Goal: Connect with others: Connect with others

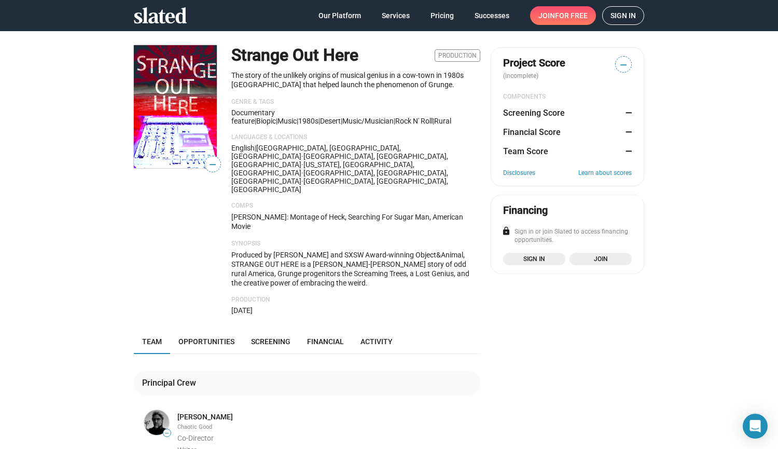
click at [623, 18] on span "Sign in" at bounding box center [623, 16] width 25 height 18
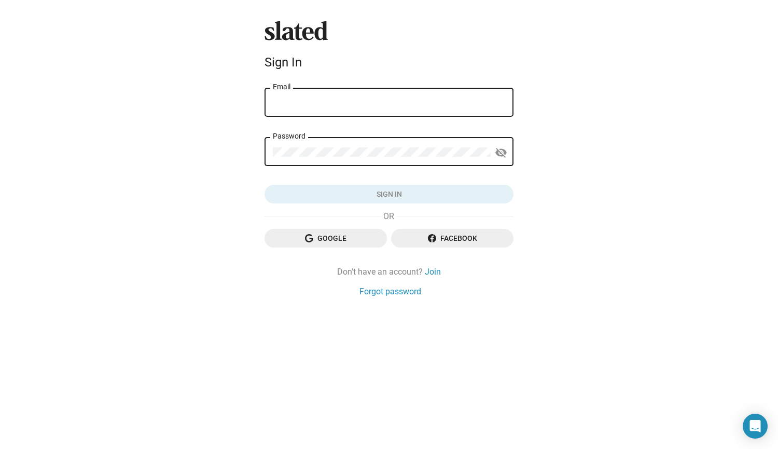
type input "charlesspano@gmail.com"
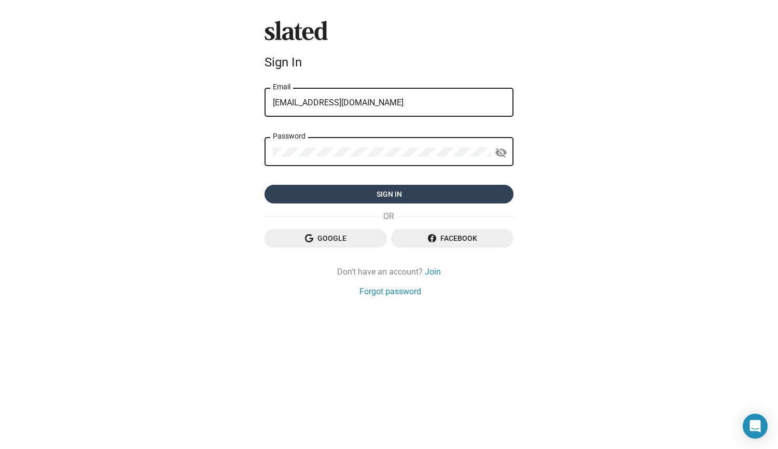
click at [384, 194] on span "Sign in" at bounding box center [389, 194] width 232 height 19
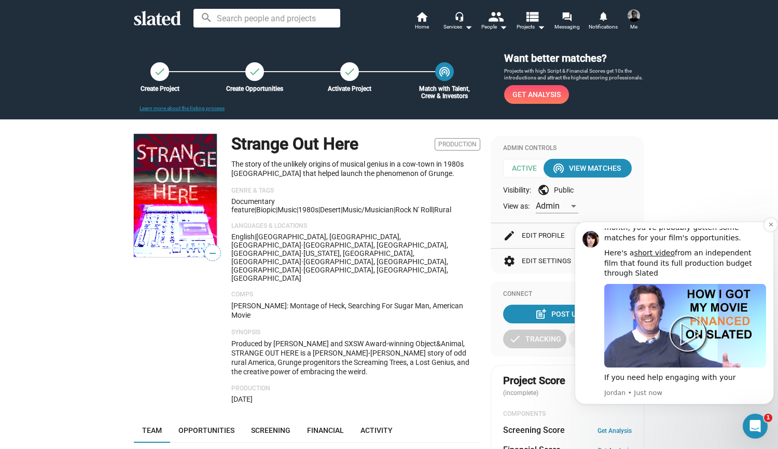
scroll to position [40, 0]
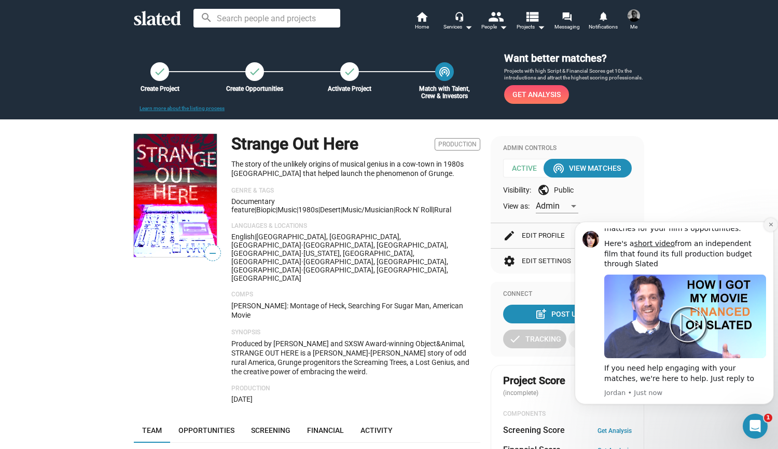
click at [770, 226] on icon "Dismiss notification" at bounding box center [771, 225] width 4 height 4
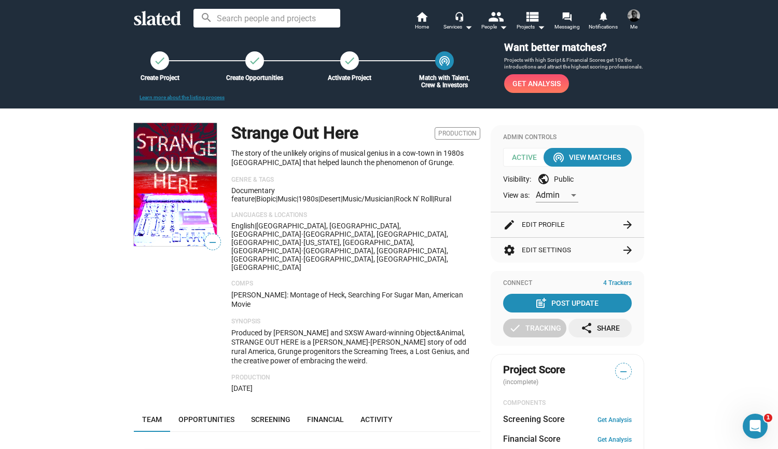
scroll to position [0, 0]
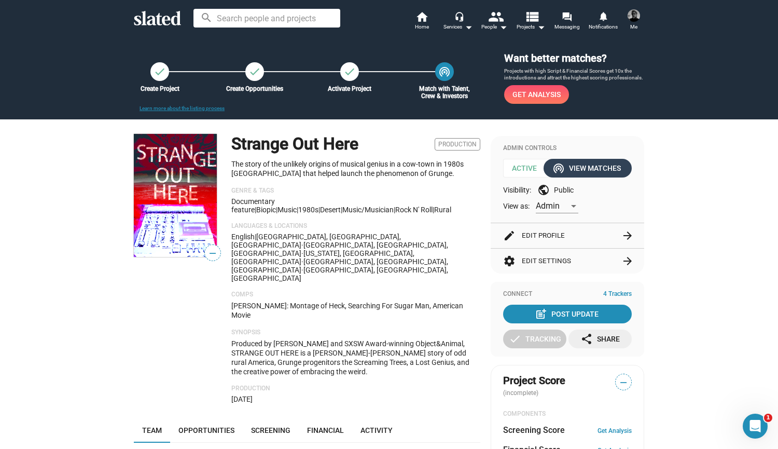
click at [583, 168] on div "wifi_tethering View Matches" at bounding box center [588, 168] width 66 height 19
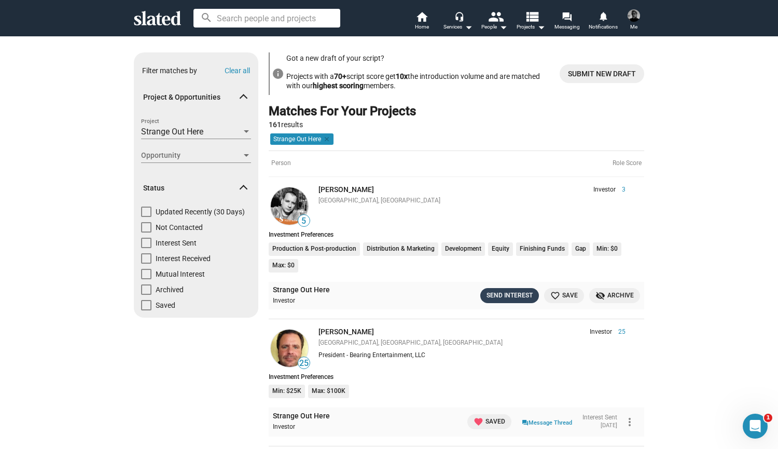
click at [510, 295] on div "Send Interest" at bounding box center [510, 295] width 46 height 11
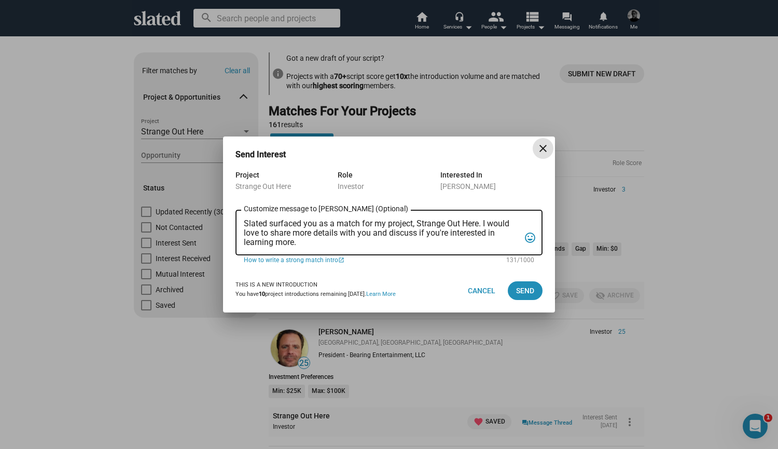
click at [244, 224] on textarea "Slated surfaced you as a match for my project, Strange Out Here. I would love t…" at bounding box center [382, 233] width 276 height 28
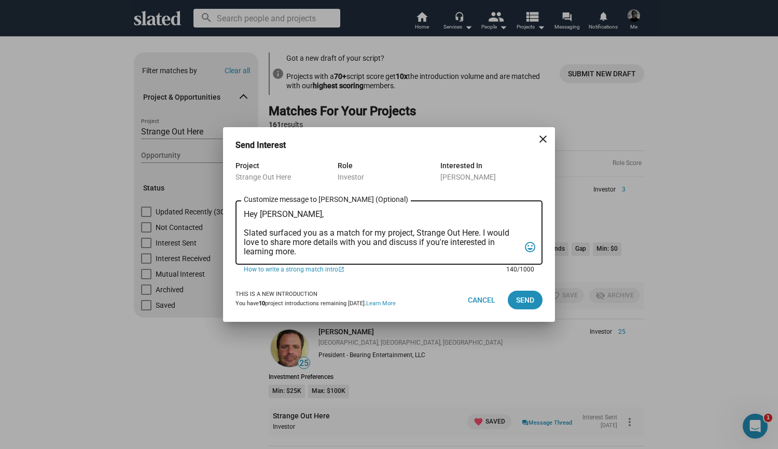
click at [308, 252] on textarea "Hey Marco, Slated surfaced you as a match for my project, Strange Out Here. I w…" at bounding box center [382, 233] width 276 height 47
click at [484, 233] on textarea "Hey Marco, Slated surfaced you as a match for my project, Strange Out Here. I w…" at bounding box center [382, 233] width 276 height 47
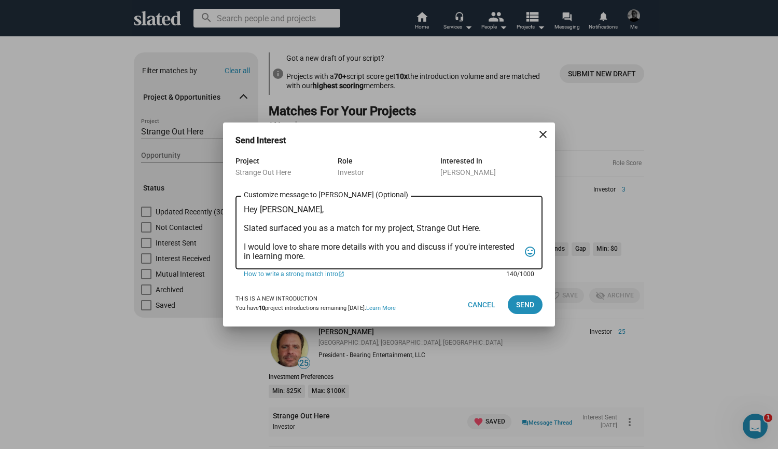
click at [491, 229] on textarea "Hey Marco, Slated surfaced you as a match for my project, Strange Out Here. I w…" at bounding box center [382, 233] width 276 height 56
type textarea "Hey Marco, Slated surfaced you as a match for my project, Strange Out Here. I w…"
click at [480, 300] on span "Cancel" at bounding box center [482, 304] width 28 height 19
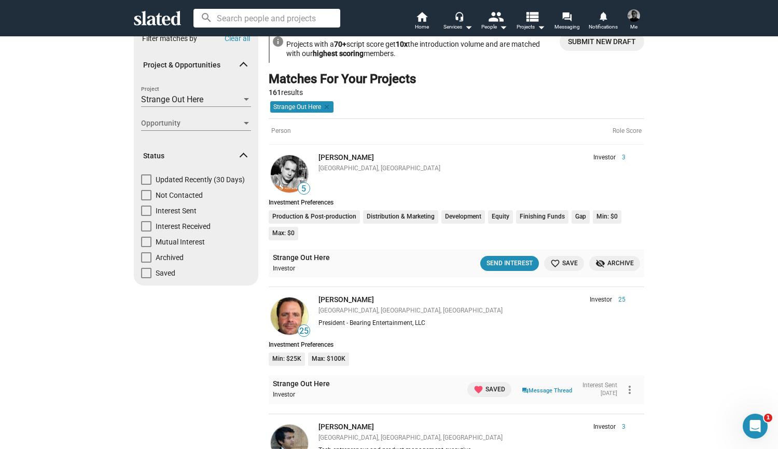
scroll to position [38, 0]
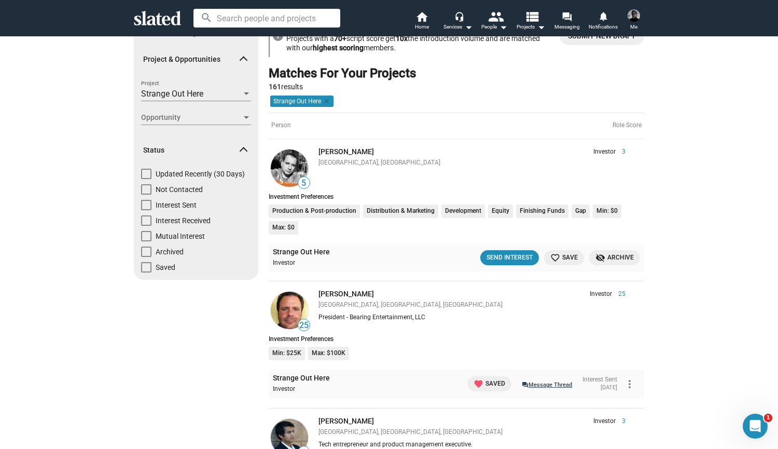
click at [539, 384] on link "question_answer Message Thread" at bounding box center [547, 384] width 50 height 10
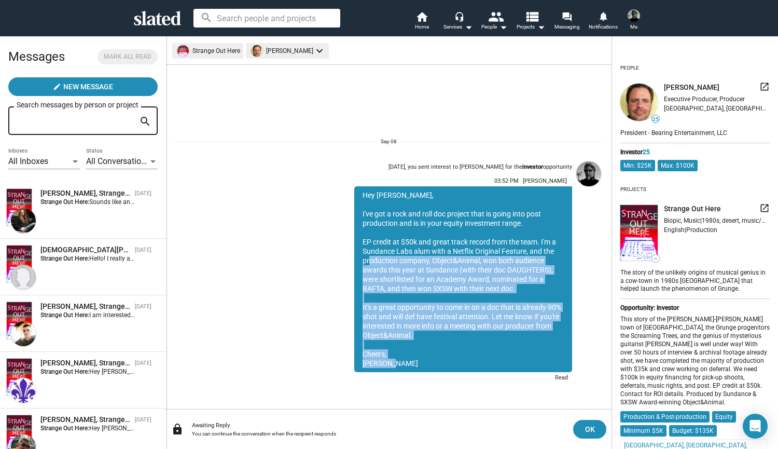
drag, startPoint x: 386, startPoint y: 364, endPoint x: 366, endPoint y: 258, distance: 107.8
click at [366, 258] on div "Hey Larry, I've got a rock and roll doc project that is going into post product…" at bounding box center [463, 279] width 218 height 186
click at [403, 351] on div "Hey Larry, I've got a rock and roll doc project that is going into post product…" at bounding box center [463, 279] width 218 height 186
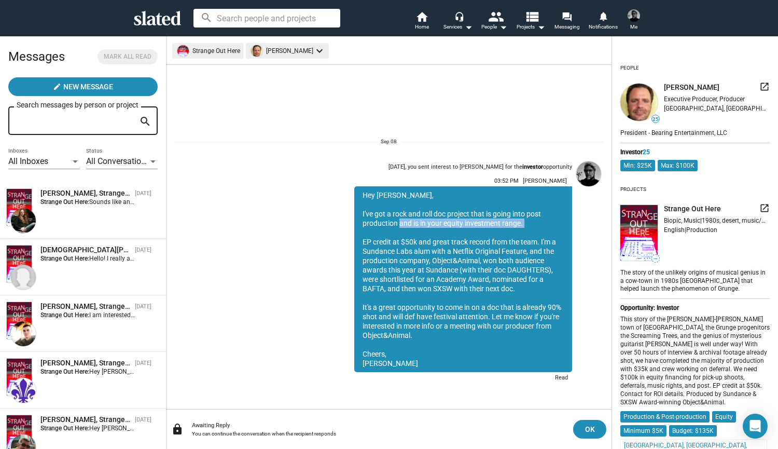
drag, startPoint x: 401, startPoint y: 232, endPoint x: 396, endPoint y: 226, distance: 7.4
click at [396, 226] on div "Hey Larry, I've got a rock and roll doc project that is going into post product…" at bounding box center [463, 279] width 218 height 186
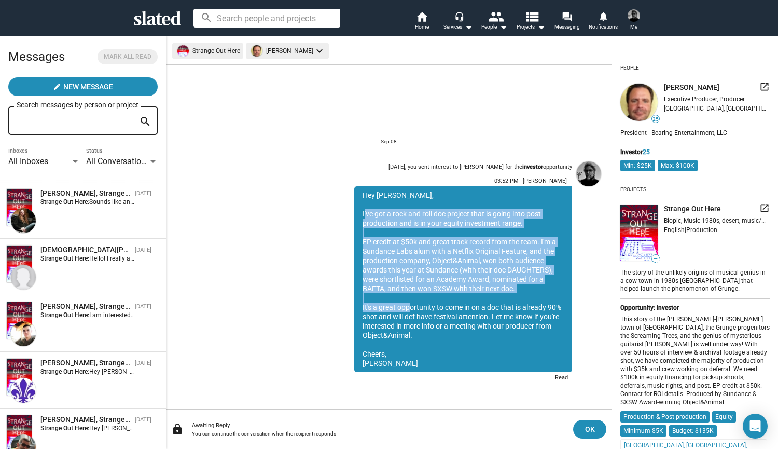
drag, startPoint x: 363, startPoint y: 215, endPoint x: 408, endPoint y: 320, distance: 114.6
click at [408, 320] on div "Hey Larry, I've got a rock and roll doc project that is going into post product…" at bounding box center [463, 279] width 218 height 186
click at [333, 331] on div "Sep 08, you sent interest to Larry Nealy for the investor opportunity 03:52 PM …" at bounding box center [447, 271] width 249 height 228
click at [365, 216] on div "Hey Larry, I've got a rock and roll doc project that is going into post product…" at bounding box center [463, 279] width 218 height 186
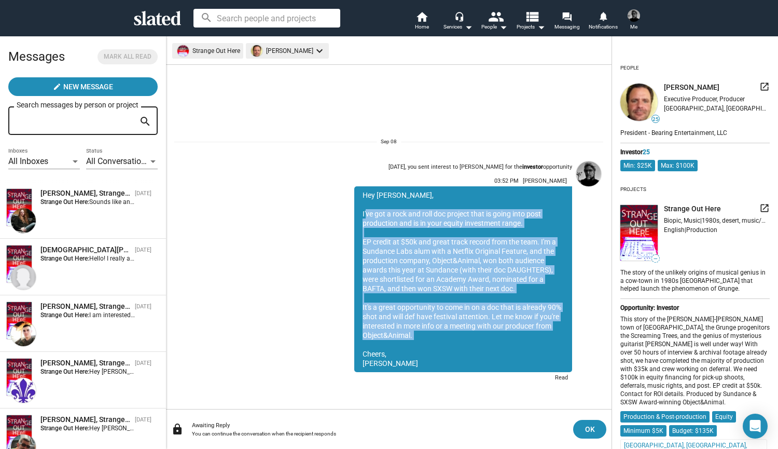
drag, startPoint x: 364, startPoint y: 213, endPoint x: 425, endPoint y: 348, distance: 148.2
click at [425, 348] on div "Hey Larry, I've got a rock and roll doc project that is going into post product…" at bounding box center [463, 279] width 218 height 186
copy div "'ve got a rock and roll doc project that is going into post production and is i…"
click at [77, 329] on div "John Tolbert, Strange Out Here Sep 20 Strange Out Here: I am interested in a ro…" at bounding box center [83, 323] width 154 height 44
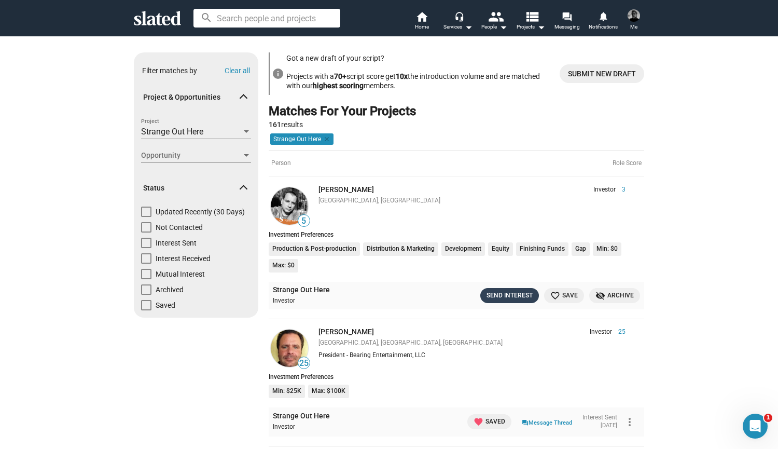
click at [506, 294] on div "Send Interest" at bounding box center [510, 295] width 46 height 11
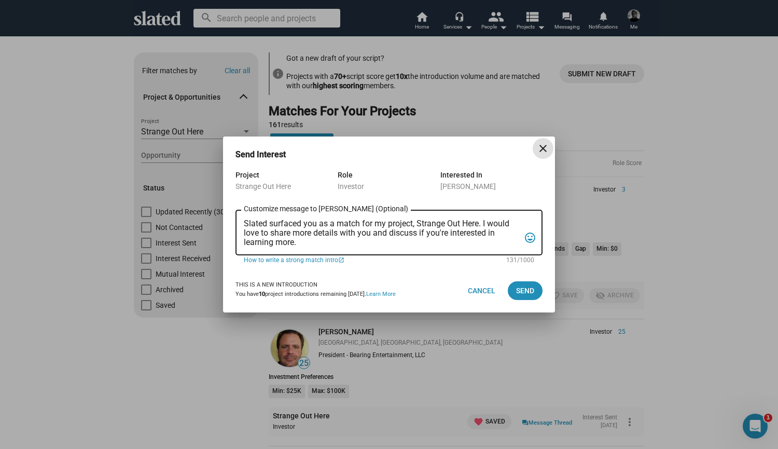
click at [244, 223] on textarea "Slated surfaced you as a match for my project, Strange Out Here. I would love t…" at bounding box center [382, 233] width 276 height 28
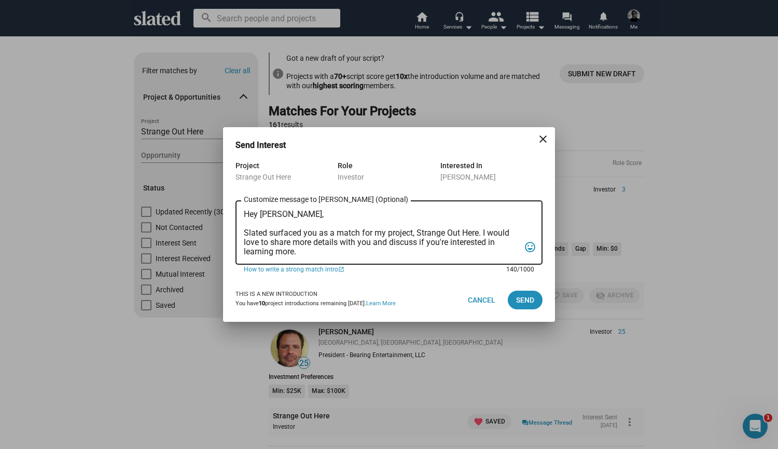
click at [485, 232] on textarea "Hey Marco, Slated surfaced you as a match for my project, Strange Out Here. I w…" at bounding box center [382, 233] width 276 height 47
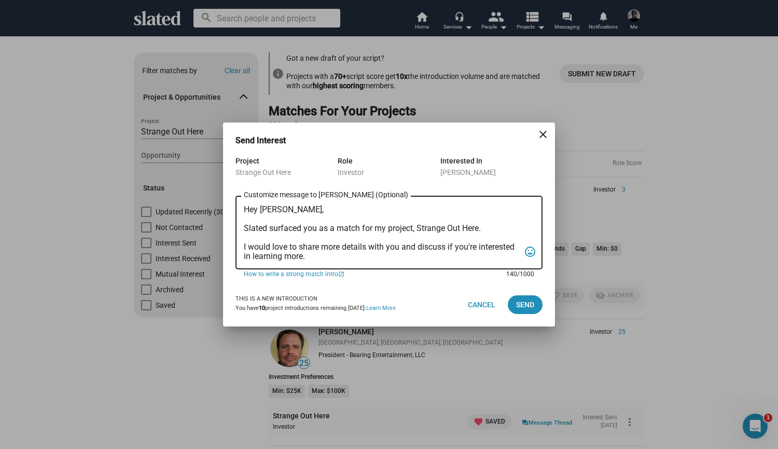
click at [499, 228] on textarea "Hey Marco, Slated surfaced you as a match for my project, Strange Out Here. I w…" at bounding box center [382, 233] width 276 height 56
paste textarea "'ve got a rock and roll doc project that is going into post production and is i…"
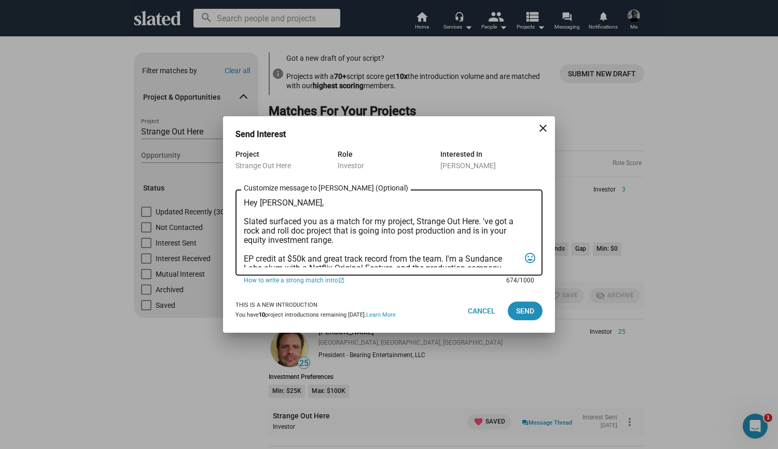
click at [483, 221] on textarea "Hey Marco, Slated surfaced you as a match for my project, Strange Out Here. 've…" at bounding box center [382, 232] width 276 height 69
click at [511, 222] on textarea "Hey Marco, Slated surfaced you as a match for my project, Strange Out Here. 've…" at bounding box center [382, 232] width 276 height 69
click at [308, 240] on textarea "Hey Marco, Slated surfaced you as a match for my project, Strange Out Here. It'…" at bounding box center [382, 232] width 276 height 69
click at [317, 231] on textarea "Hey Marco, Slated surfaced you as a match for my project, Strange Out Here. It'…" at bounding box center [382, 232] width 276 height 69
click at [441, 232] on textarea "Hey Marco, Slated surfaced you as a match for my project, Strange Out Here. It'…" at bounding box center [382, 232] width 276 height 69
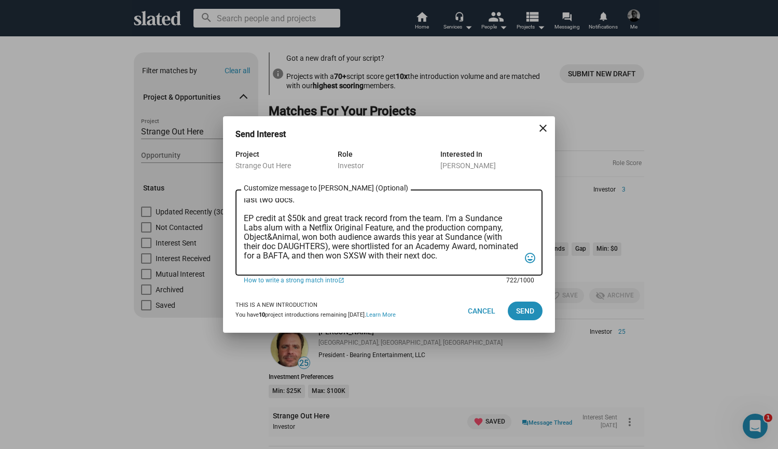
scroll to position [53, 0]
drag, startPoint x: 480, startPoint y: 253, endPoint x: 464, endPoint y: 250, distance: 16.4
click at [464, 250] on textarea "Hey Marco, Slated surfaced you as a match for my project, Strange Out Here. It'…" at bounding box center [382, 232] width 276 height 69
drag, startPoint x: 444, startPoint y: 231, endPoint x: 424, endPoint y: 227, distance: 20.2
click at [424, 227] on textarea "Hey Marco, Slated surfaced you as a match for my project, Strange Out Here. It'…" at bounding box center [382, 232] width 276 height 69
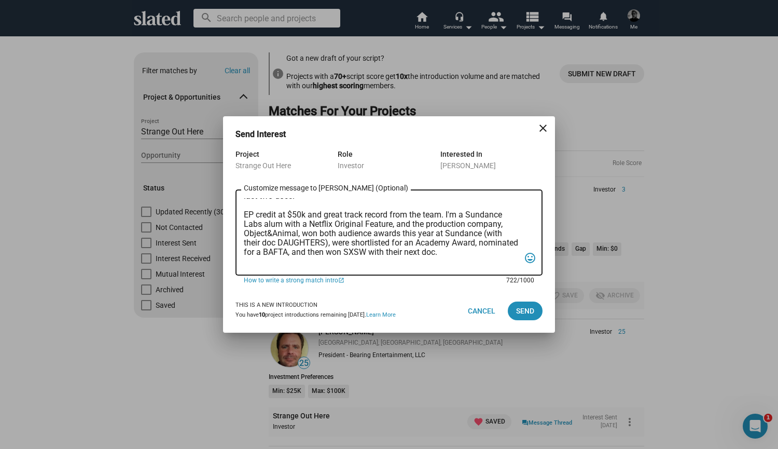
click at [476, 263] on textarea "Hey Marco, Slated surfaced you as a match for my project, Strange Out Here. It'…" at bounding box center [382, 232] width 276 height 69
drag, startPoint x: 476, startPoint y: 251, endPoint x: 395, endPoint y: 224, distance: 85.3
click at [395, 224] on textarea "Hey Marco, Slated surfaced you as a match for my project, Strange Out Here. It'…" at bounding box center [382, 232] width 276 height 69
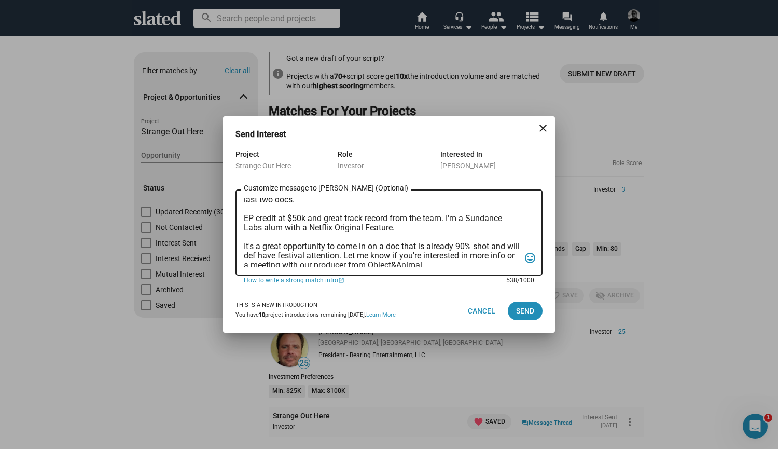
scroll to position [54, 0]
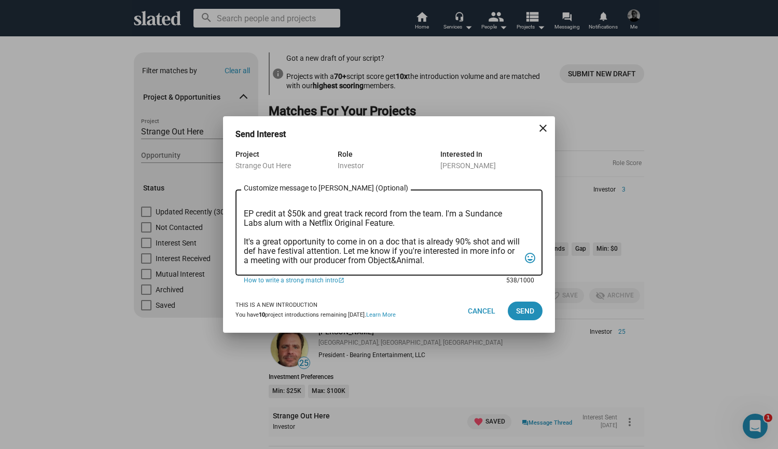
click at [447, 214] on textarea "Hey Marco, Slated surfaced you as a match for my project, Strange Out Here. It'…" at bounding box center [382, 232] width 276 height 69
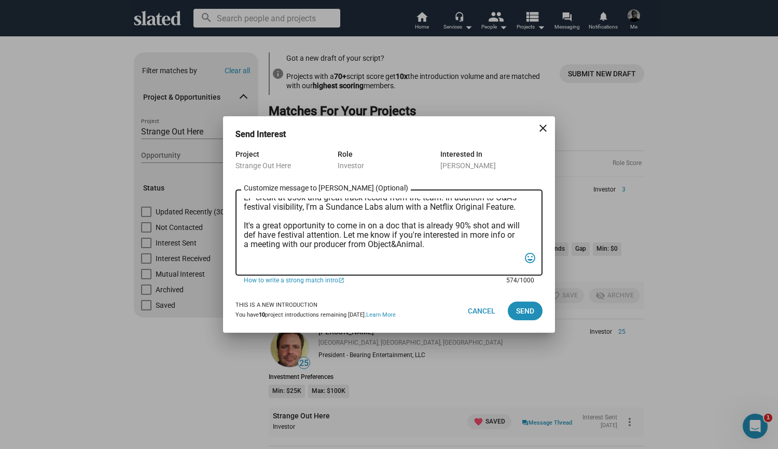
scroll to position [66, 0]
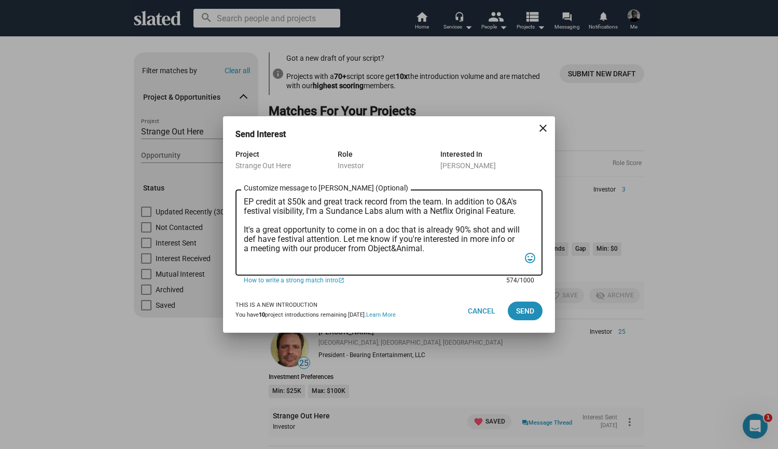
click at [471, 230] on textarea "Hey Marco, Slated surfaced you as a match for my project, Strange Out Here. It'…" at bounding box center [382, 232] width 276 height 69
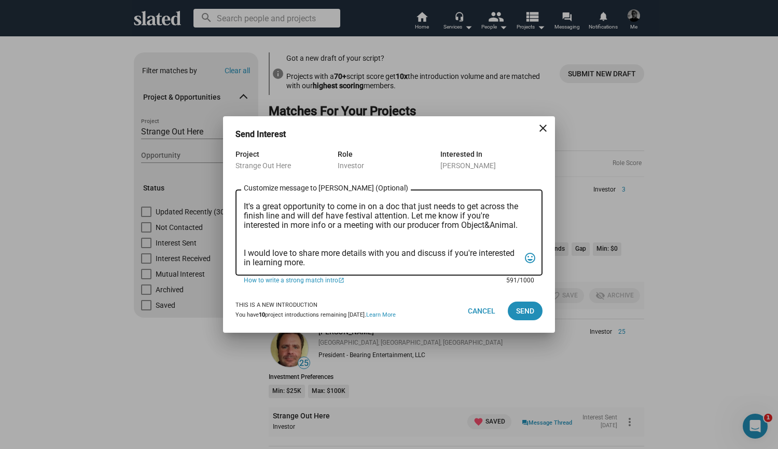
drag, startPoint x: 308, startPoint y: 263, endPoint x: 236, endPoint y: 252, distance: 72.9
click at [236, 252] on div "Hey Marco, Slated surfaced you as a match for my project, Strange Out Here. It'…" at bounding box center [389, 231] width 307 height 88
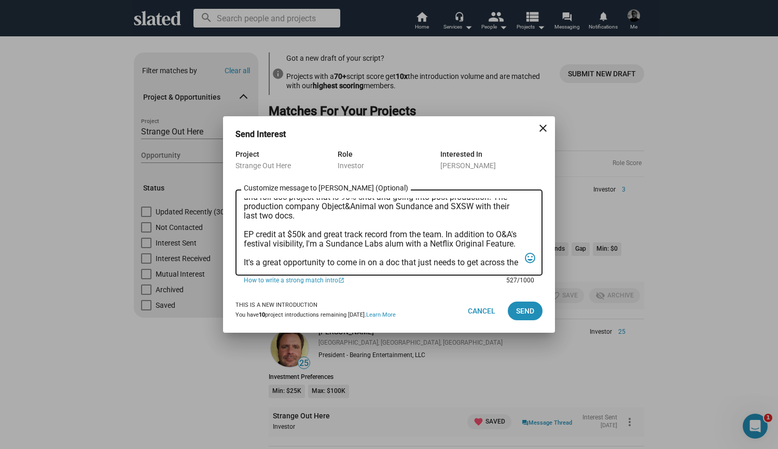
scroll to position [0, 0]
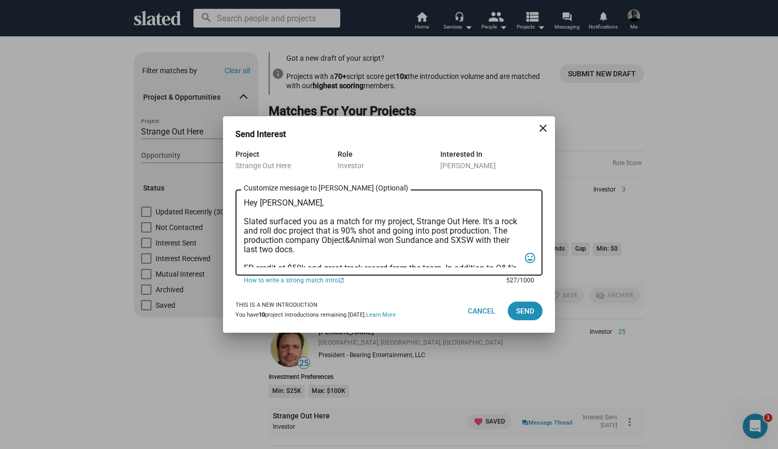
drag, startPoint x: 277, startPoint y: 262, endPoint x: 243, endPoint y: 218, distance: 54.8
click at [244, 218] on textarea "Hey Marco, Slated surfaced you as a match for my project, Strange Out Here. It'…" at bounding box center [382, 232] width 276 height 69
click at [312, 210] on textarea "Hey Marco, Slated surfaced you as a match for my project, Strange Out Here. It'…" at bounding box center [382, 232] width 276 height 69
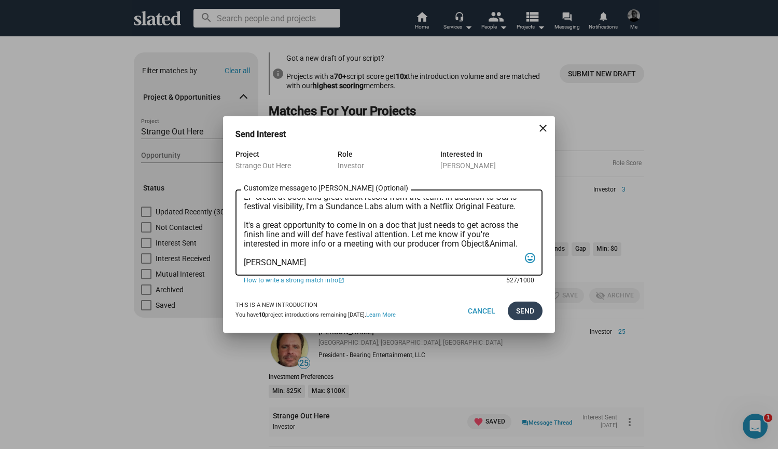
type textarea "Hey Marco, Slated surfaced you as a match for my project, Strange Out Here. It'…"
click at [526, 306] on span "Send" at bounding box center [525, 310] width 18 height 19
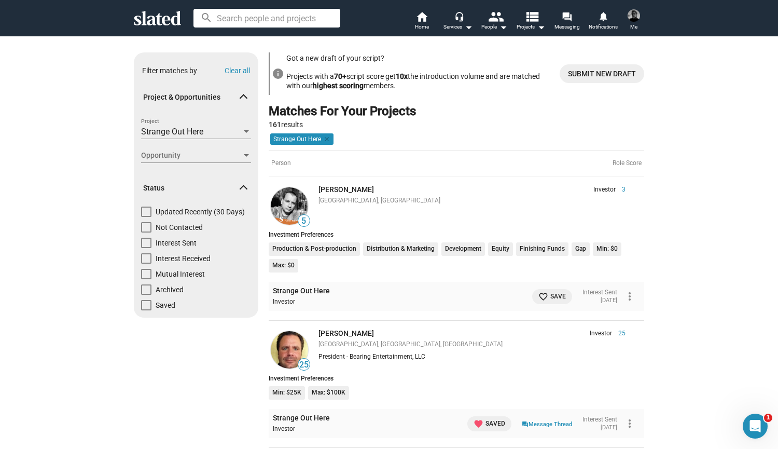
click at [539, 297] on mat-icon "favorite_border" at bounding box center [544, 297] width 10 height 10
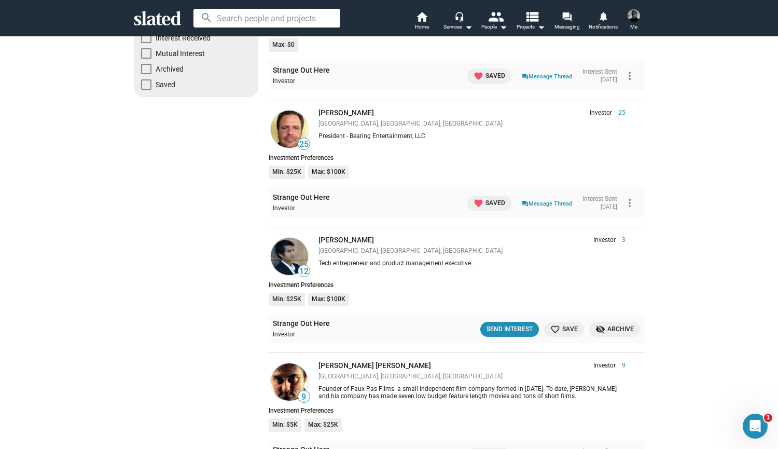
scroll to position [221, 0]
click at [556, 327] on mat-icon "favorite_border" at bounding box center [556, 329] width 10 height 10
click at [496, 326] on div "Send Interest" at bounding box center [506, 328] width 46 height 11
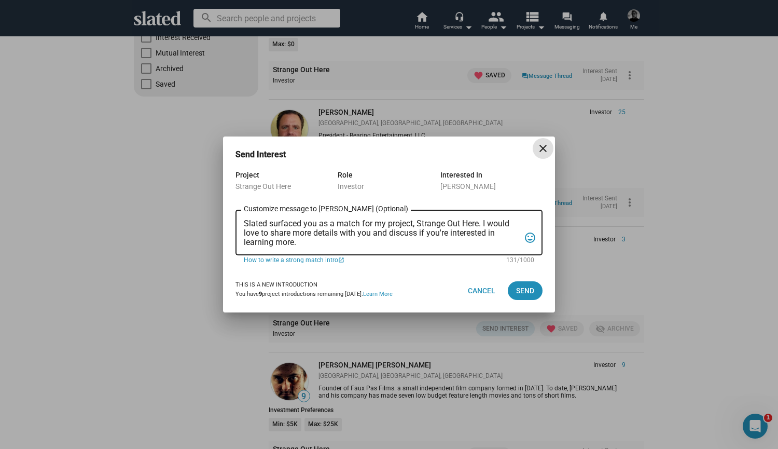
click at [244, 225] on textarea "Slated surfaced you as a match for my project, Strange Out Here. I would love t…" at bounding box center [382, 233] width 276 height 28
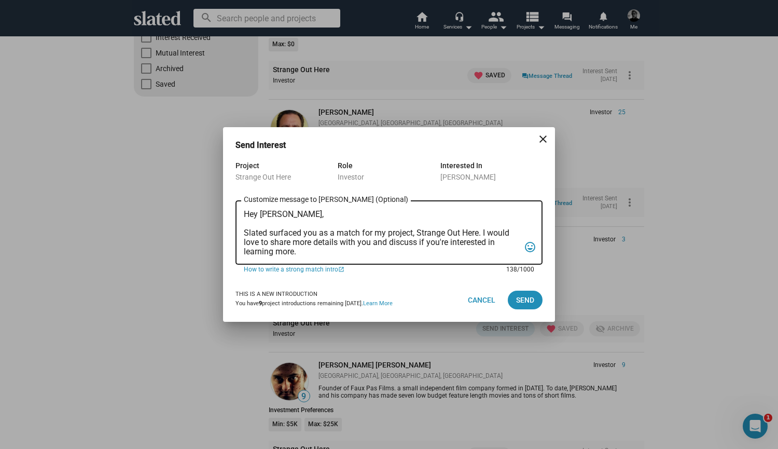
drag, startPoint x: 304, startPoint y: 252, endPoint x: 484, endPoint y: 237, distance: 180.2
click at [484, 237] on textarea "Hey Raj, Slated surfaced you as a match for my project, Strange Out Here. I wou…" at bounding box center [382, 233] width 276 height 47
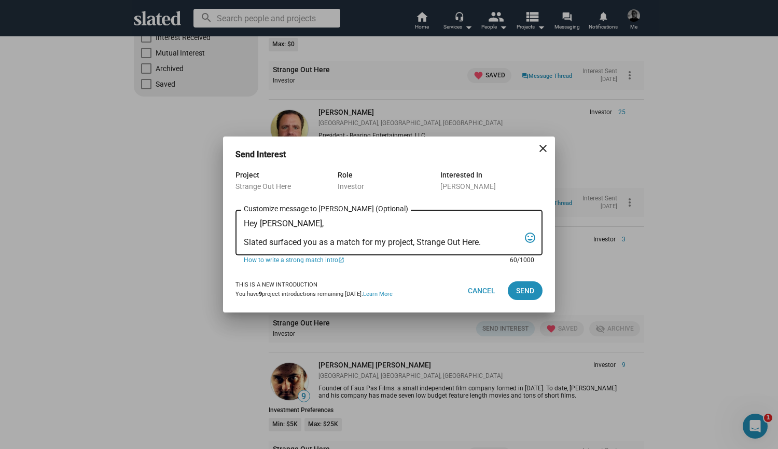
scroll to position [0, 0]
drag, startPoint x: 491, startPoint y: 242, endPoint x: 242, endPoint y: 253, distance: 249.3
click at [242, 253] on div "Hey Raj, Slated surfaced you as a match for my project, Strange Out Here. Custo…" at bounding box center [389, 231] width 307 height 47
paste textarea "Slated surfaced you as a match for my project, Strange Out Here. It's a rock an…"
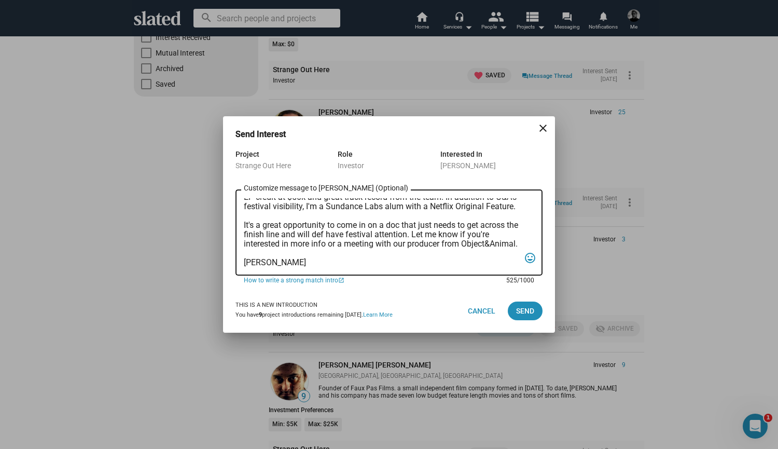
scroll to position [78, 0]
click at [333, 248] on textarea "Hey Raj, Slated surfaced you as a match for my project, Strange Out Here. It's …" at bounding box center [382, 232] width 276 height 69
type textarea "Hey Raj, Slated surfaced you as a match for my project, Strange Out Here. It's …"
click at [524, 311] on span "Send" at bounding box center [525, 310] width 18 height 19
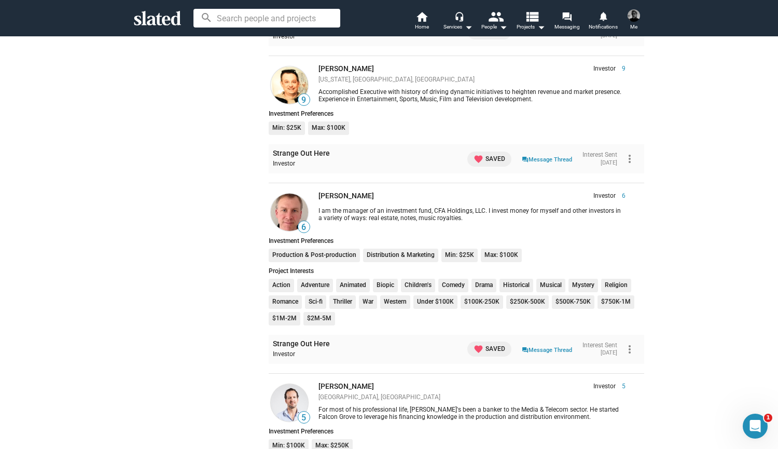
scroll to position [775, 0]
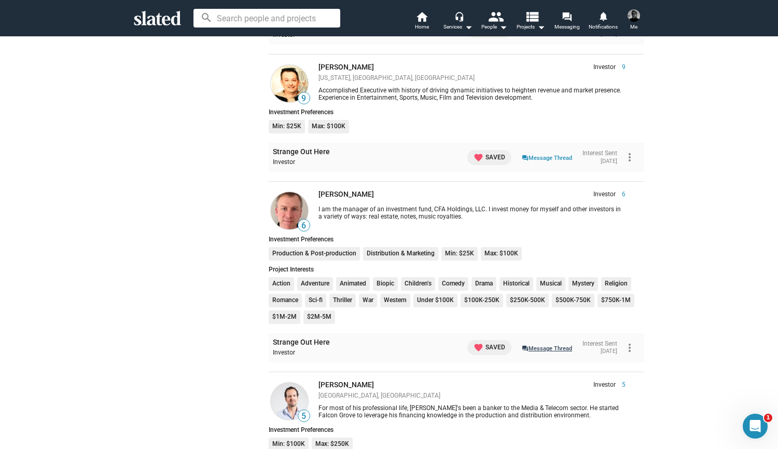
click at [524, 344] on link "question_answer Message Thread" at bounding box center [547, 347] width 50 height 10
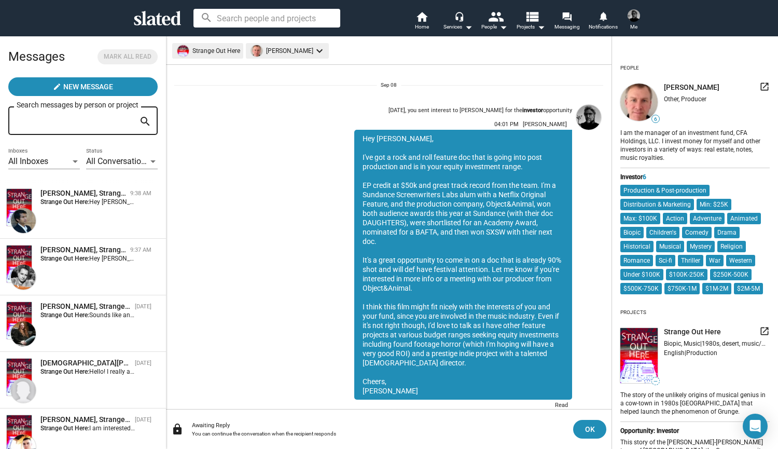
scroll to position [43, 0]
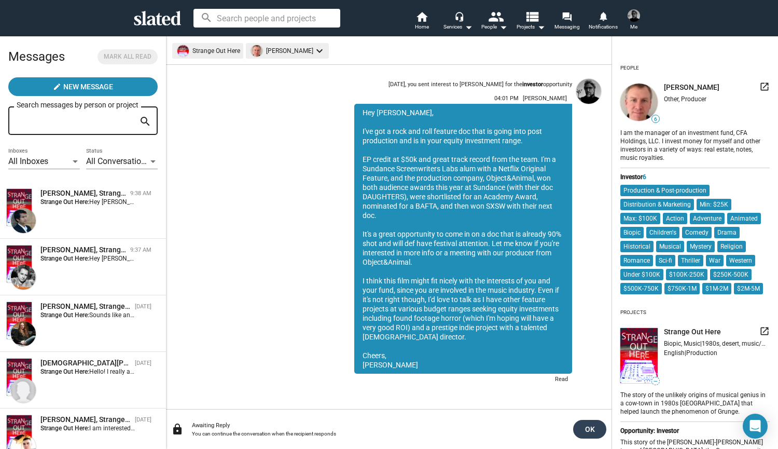
click at [591, 425] on span "OK" at bounding box center [590, 429] width 17 height 19
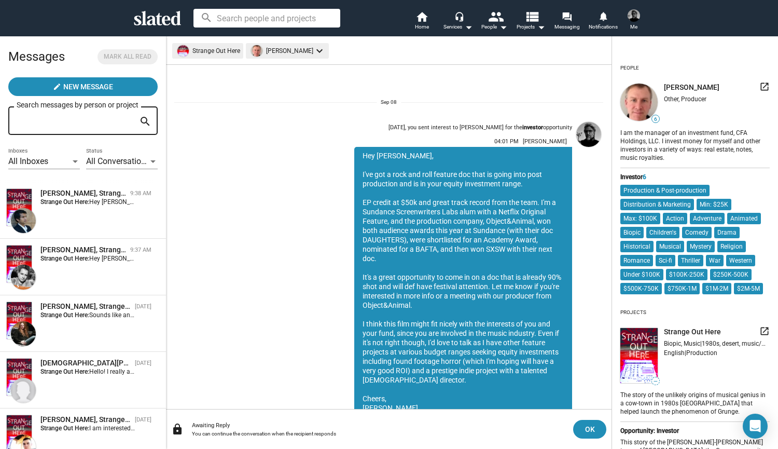
scroll to position [43, 0]
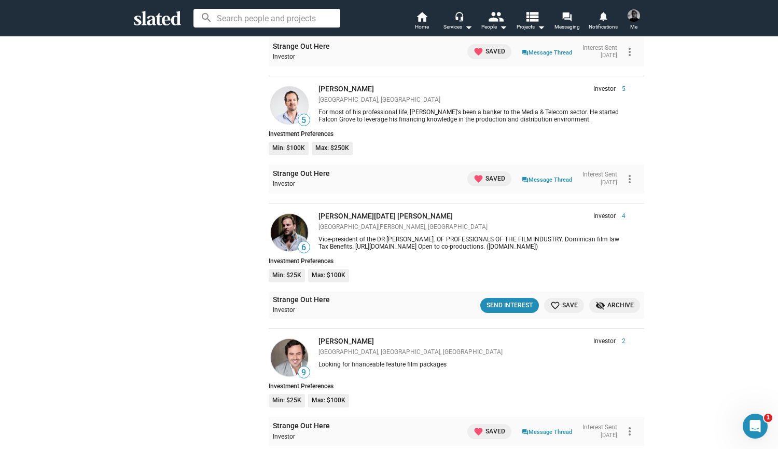
scroll to position [1084, 0]
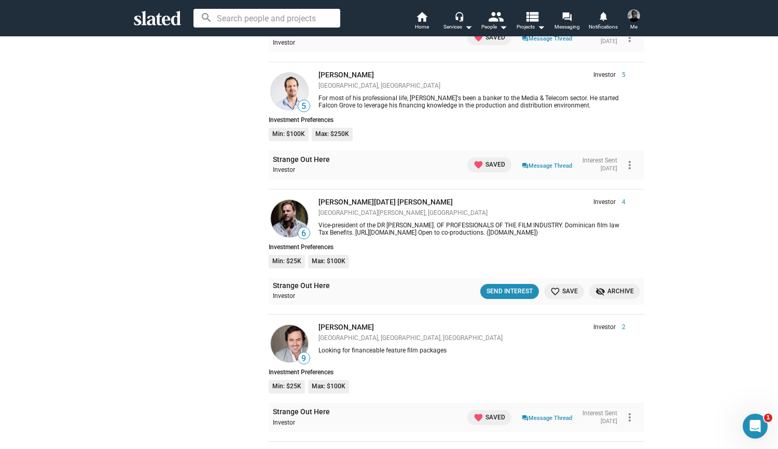
click at [554, 286] on mat-icon "favorite_border" at bounding box center [556, 291] width 10 height 10
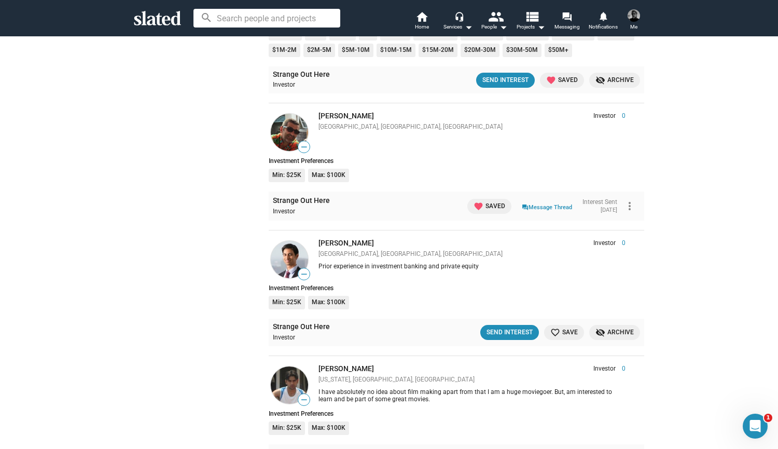
scroll to position [2690, 0]
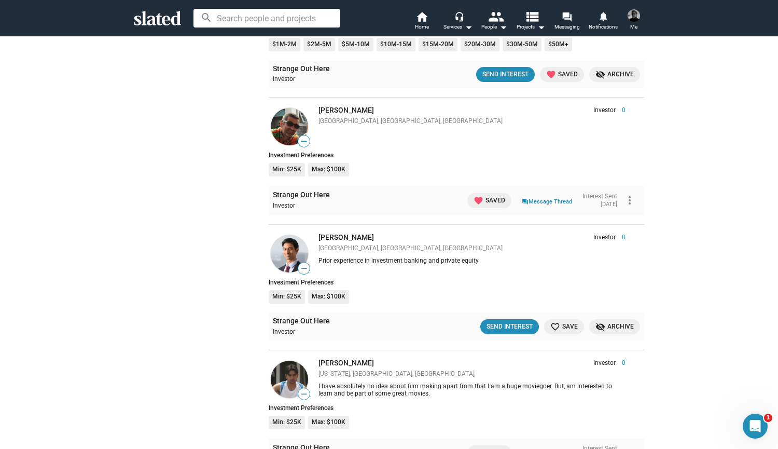
click at [555, 322] on mat-icon "favorite_border" at bounding box center [556, 327] width 10 height 10
click at [500, 321] on div "Send Interest" at bounding box center [506, 326] width 46 height 11
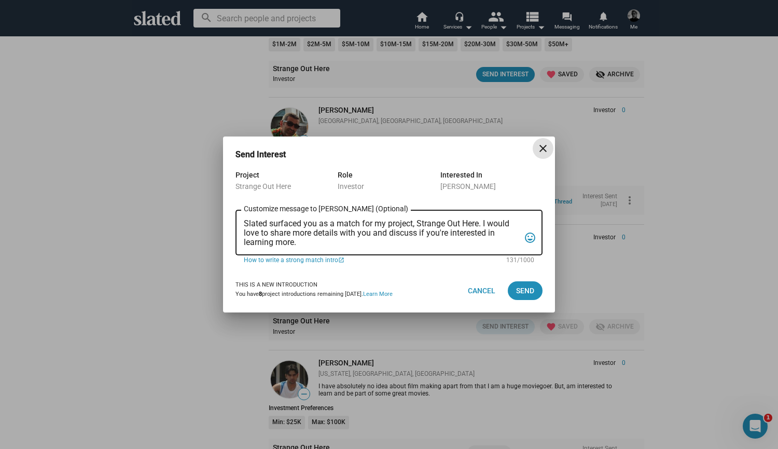
click at [309, 242] on textarea "Slated surfaced you as a match for my project, Strange Out Here. I would love t…" at bounding box center [382, 233] width 276 height 28
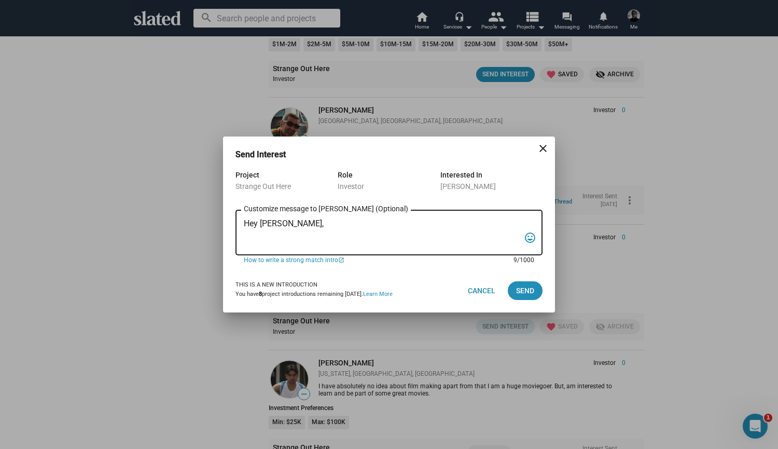
paste textarea "Slated surfaced you as a match for my project, Strange Out Here. It's a rock an…"
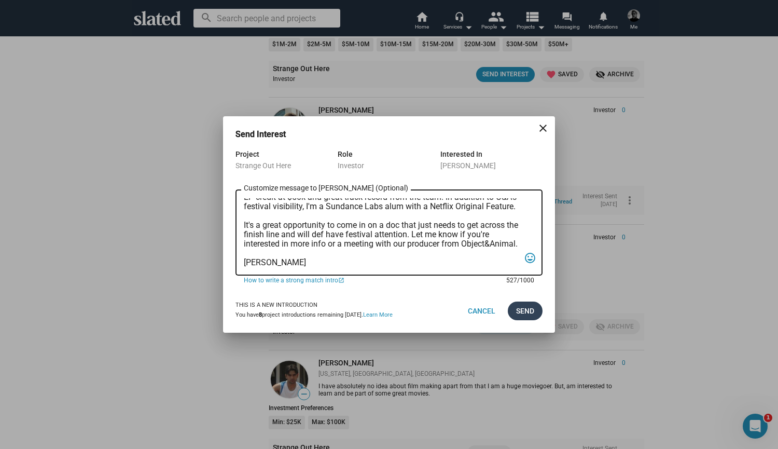
type textarea "Hey [PERSON_NAME], Slated surfaced you as a match for my project, Strange Out H…"
click at [520, 312] on span "Send" at bounding box center [525, 310] width 18 height 19
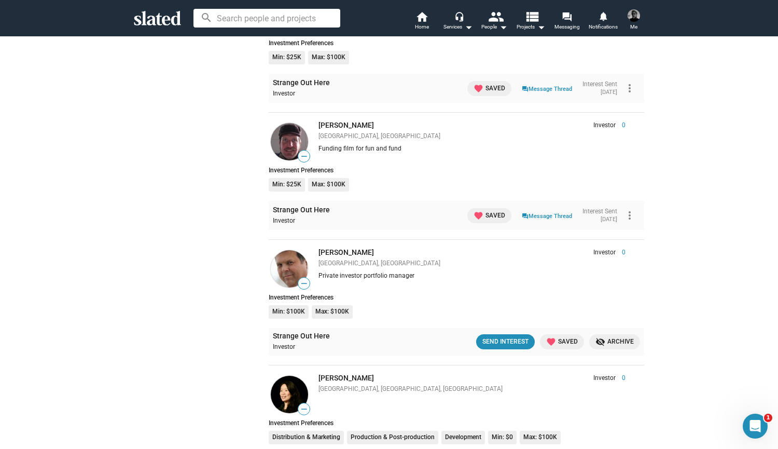
scroll to position [3057, 0]
click at [502, 335] on div "Send Interest" at bounding box center [506, 340] width 46 height 11
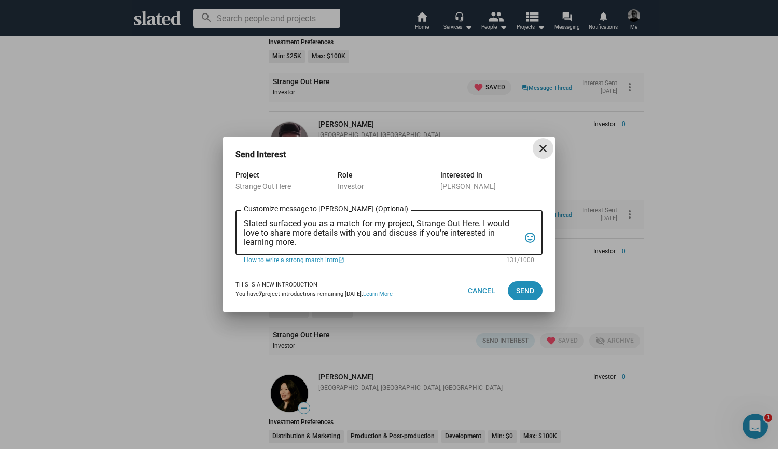
click at [395, 241] on textarea "Slated surfaced you as a match for my project, Strange Out Here. I would love t…" at bounding box center [382, 233] width 276 height 28
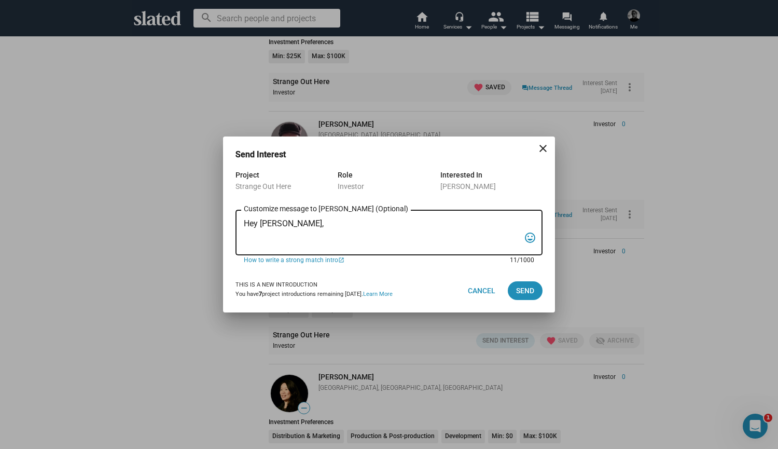
paste textarea "Slated surfaced you as a match for my project, Strange Out Here. It's a rock an…"
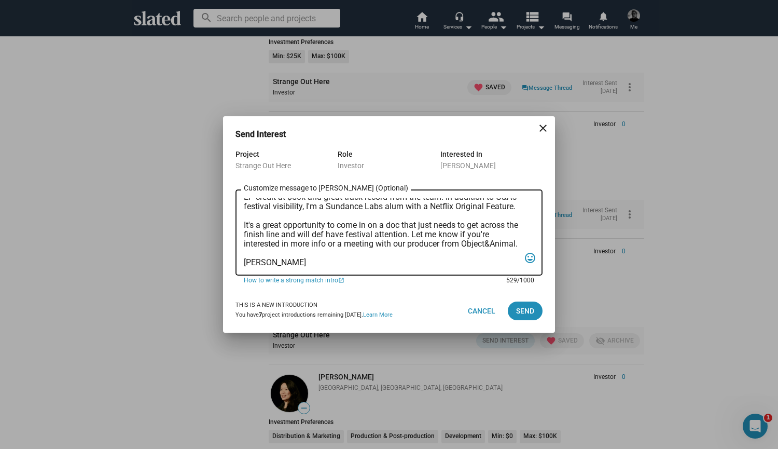
click at [316, 236] on textarea "Hey [PERSON_NAME], Slated surfaced you as a match for my project, Strange Out H…" at bounding box center [382, 232] width 276 height 69
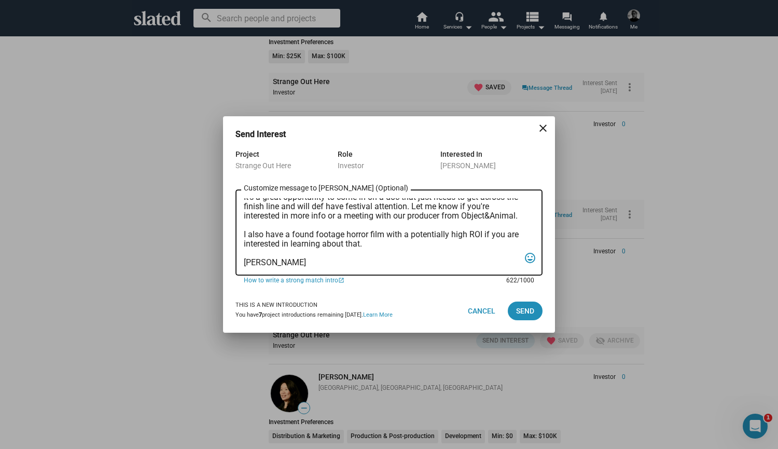
scroll to position [117, 0]
type textarea "Hey [PERSON_NAME], Slated surfaced you as a match for my project, Strange Out H…"
click at [526, 308] on span "Send" at bounding box center [525, 310] width 18 height 19
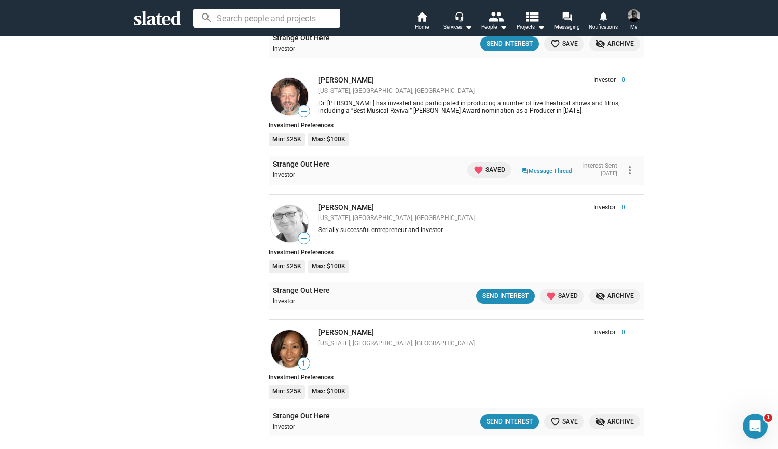
scroll to position [3530, 0]
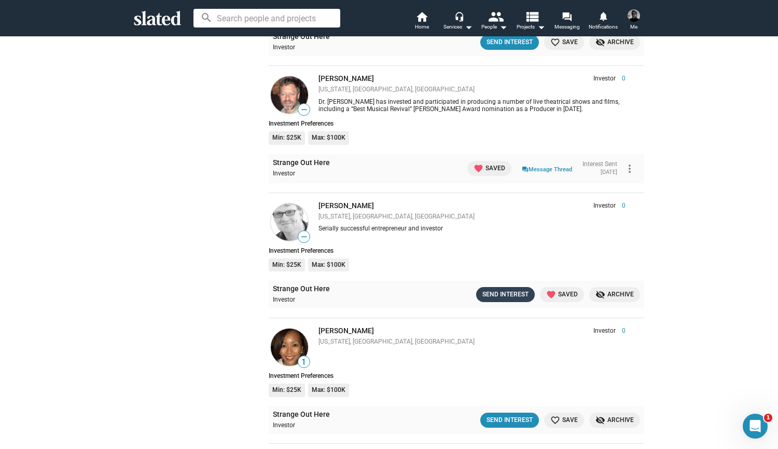
click at [499, 289] on div "Send Interest" at bounding box center [506, 294] width 46 height 11
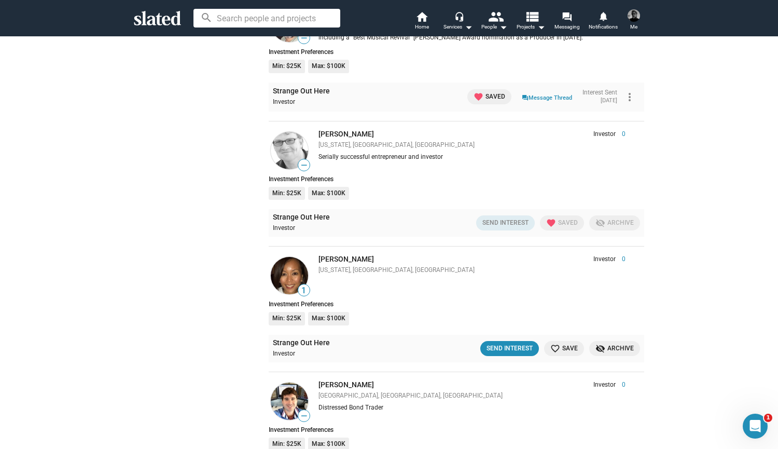
scroll to position [3550, 0]
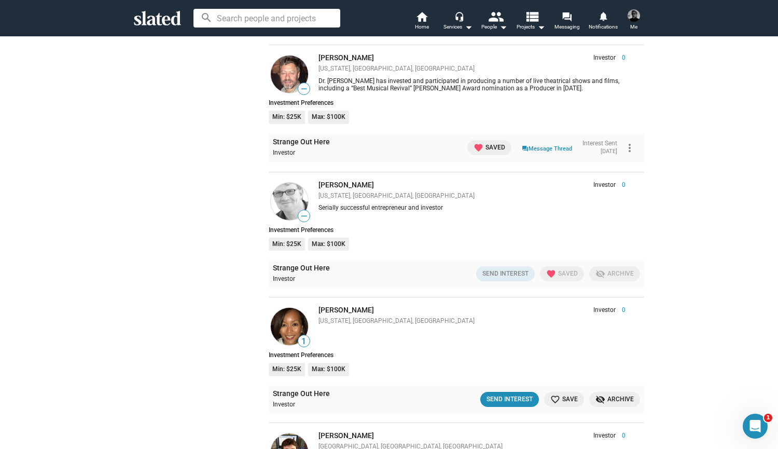
click at [555, 394] on mat-icon "favorite_border" at bounding box center [556, 399] width 10 height 10
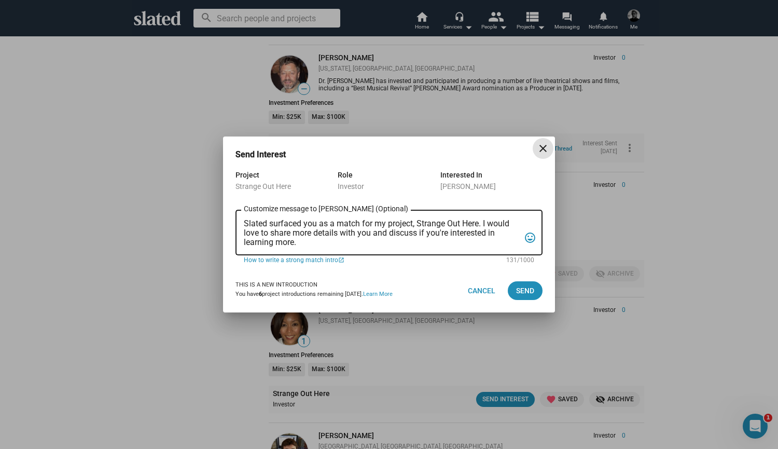
click at [299, 238] on textarea "Slated surfaced you as a match for my project, Strange Out Here. I would love t…" at bounding box center [382, 233] width 276 height 28
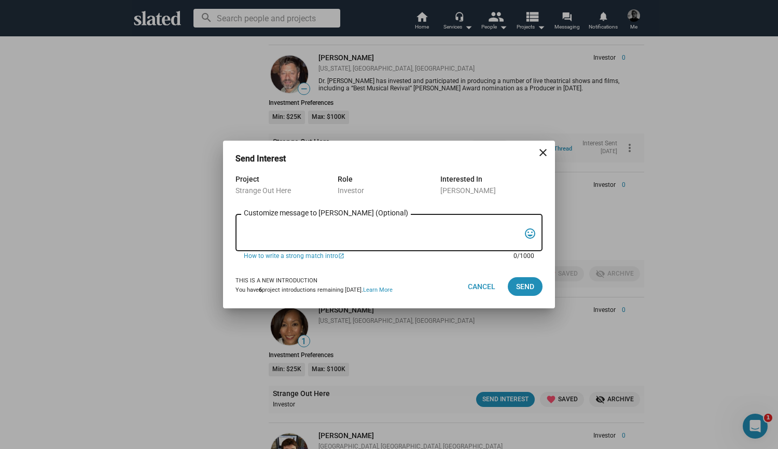
type textarea "e"
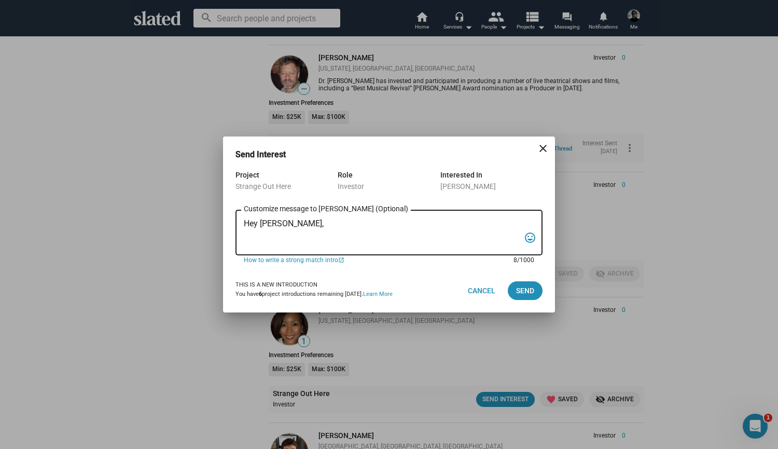
paste textarea "Slated surfaced you as a match for my project, Strange Out Here. It's a rock an…"
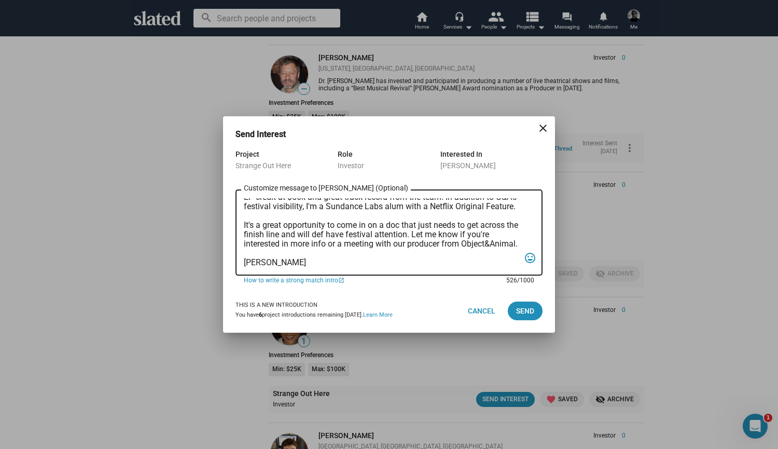
scroll to position [84, 0]
click at [315, 241] on textarea "Hey [PERSON_NAME], Slated surfaced you as a match for my project, Strange Out H…" at bounding box center [382, 232] width 276 height 69
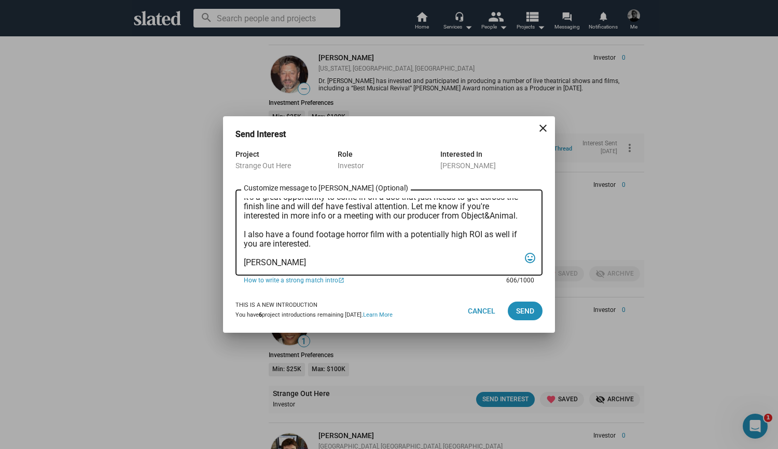
scroll to position [0, 0]
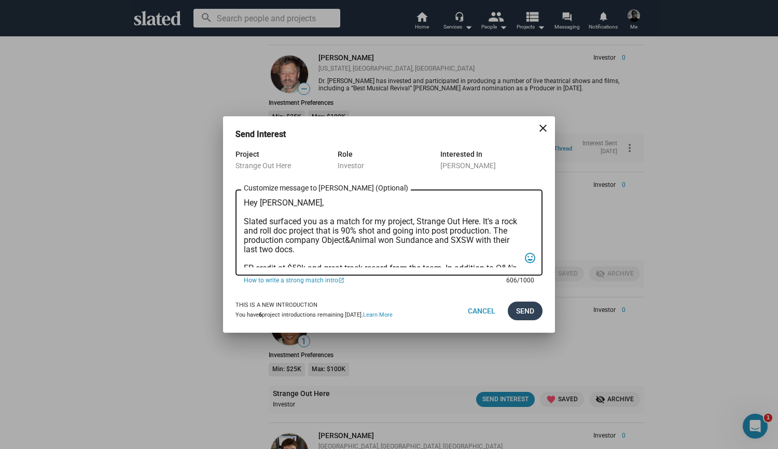
type textarea "Hey [PERSON_NAME], Slated surfaced you as a match for my project, Strange Out H…"
click at [525, 311] on span "Send" at bounding box center [525, 310] width 18 height 19
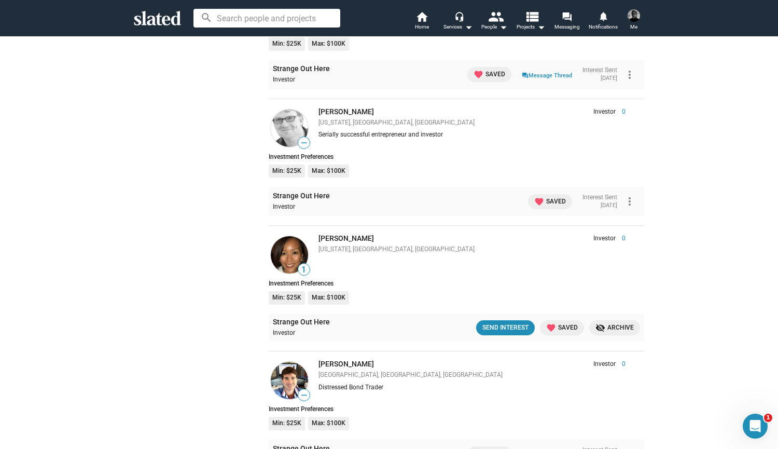
scroll to position [3634, 0]
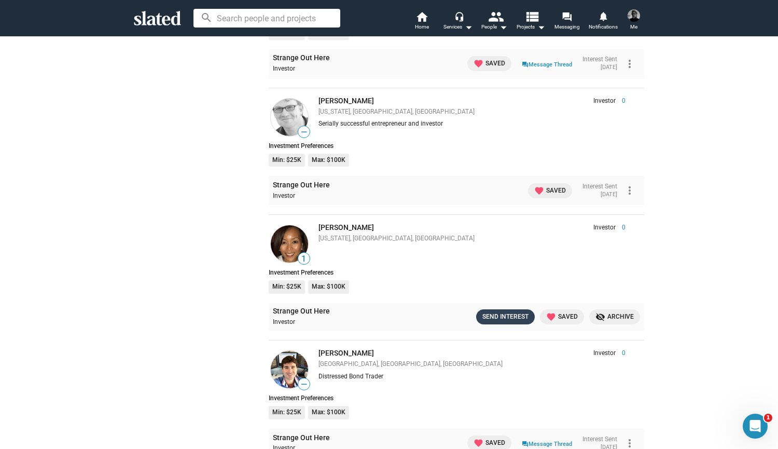
click at [496, 311] on div "Send Interest" at bounding box center [506, 316] width 46 height 11
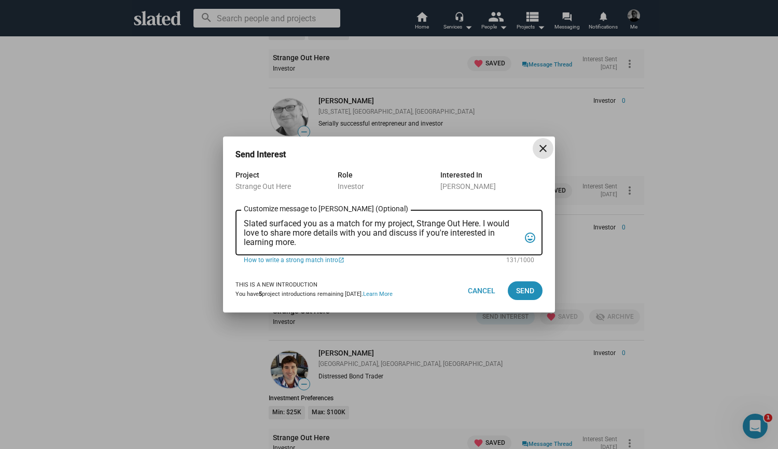
click at [317, 242] on textarea "Slated surfaced you as a match for my project, Strange Out Here. I would love t…" at bounding box center [382, 233] width 276 height 28
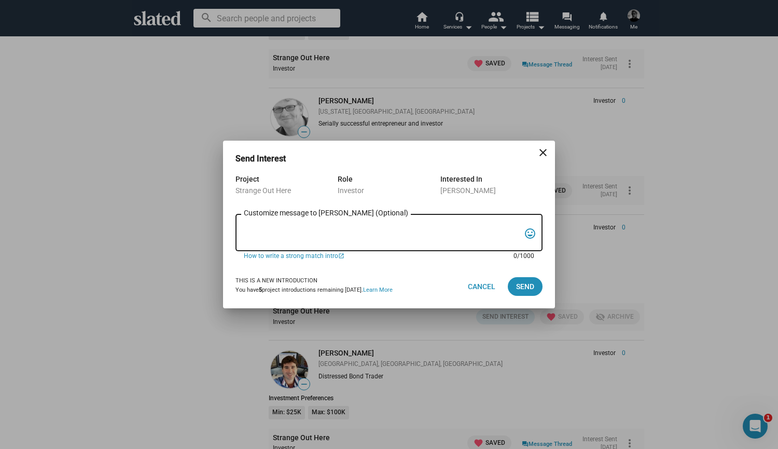
type textarea "i"
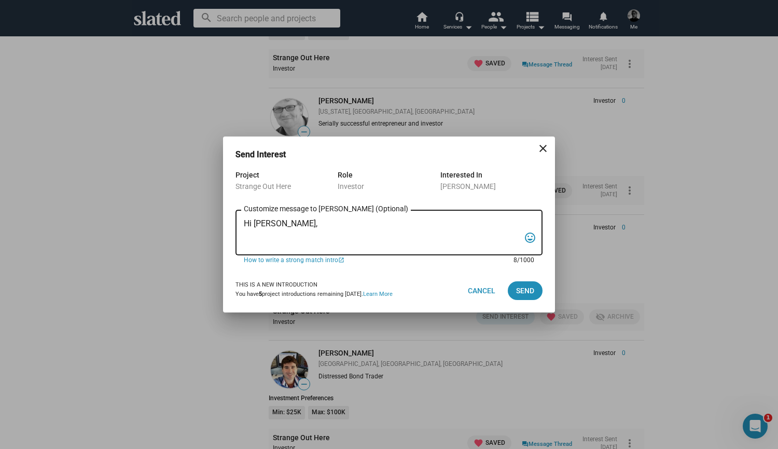
paste textarea "Slated surfaced you as a match for my project, Strange Out Here. It's a rock an…"
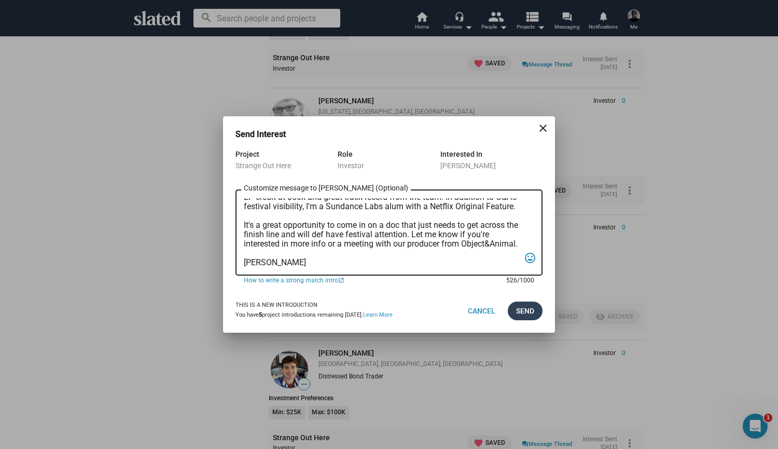
type textarea "Hi [PERSON_NAME], Slated surfaced you as a match for my project, Strange Out He…"
click at [525, 311] on span "Send" at bounding box center [525, 310] width 18 height 19
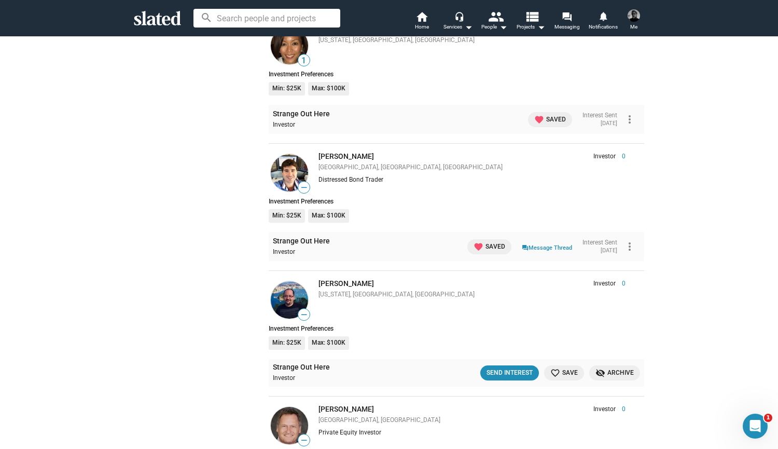
scroll to position [3868, 0]
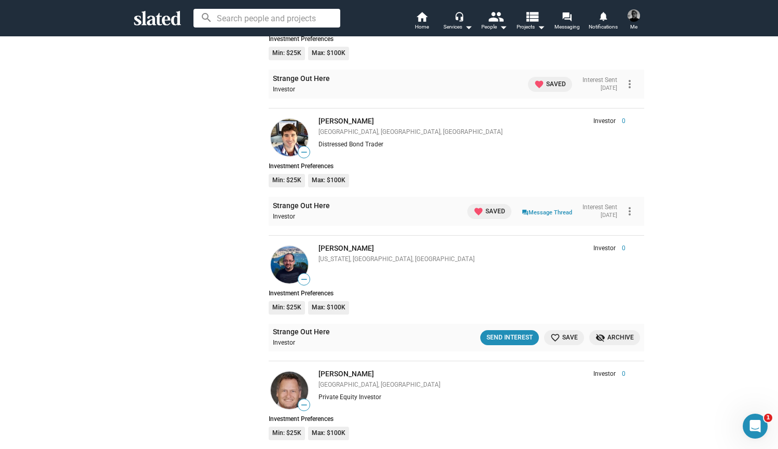
click at [557, 333] on mat-icon "favorite_border" at bounding box center [556, 338] width 10 height 10
click at [511, 332] on div "Send Interest" at bounding box center [506, 337] width 46 height 11
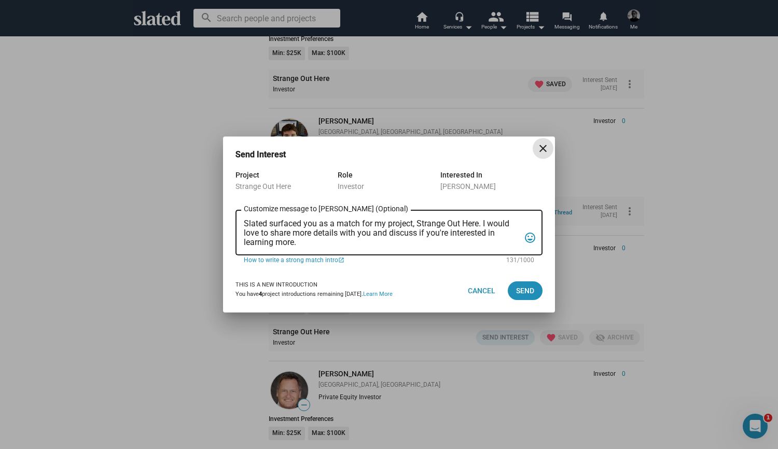
click at [301, 242] on textarea "Slated surfaced you as a match for my project, Strange Out Here. I would love t…" at bounding box center [382, 233] width 276 height 28
drag, startPoint x: 301, startPoint y: 242, endPoint x: 239, endPoint y: 222, distance: 65.3
click at [239, 222] on div "Slated surfaced you as a match for my project, Strange Out Here. I would love t…" at bounding box center [389, 231] width 307 height 47
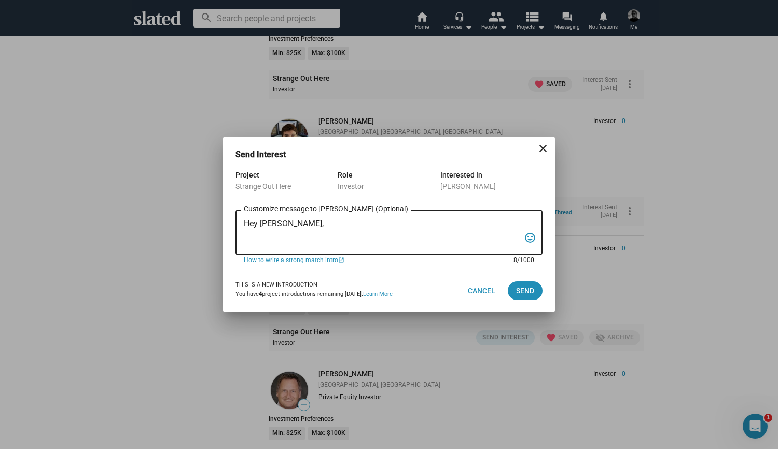
paste textarea "Slated surfaced you as a match for my project, Strange Out Here. It's a rock an…"
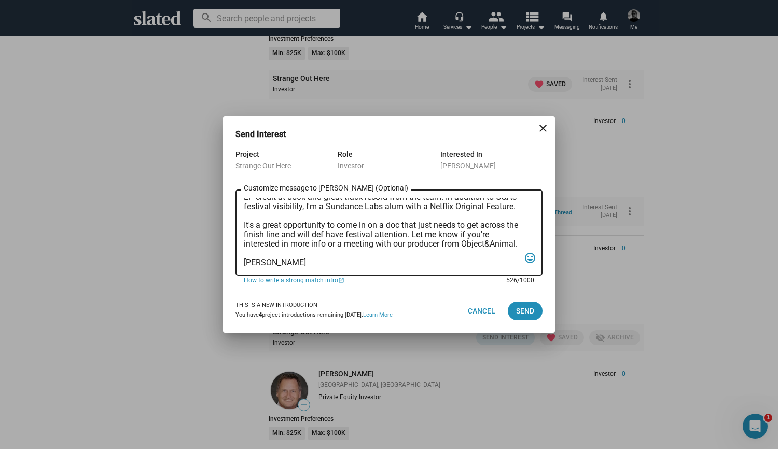
scroll to position [90, 0]
click at [315, 236] on textarea "Hey [PERSON_NAME], Slated surfaced you as a match for my project, Strange Out H…" at bounding box center [382, 232] width 276 height 69
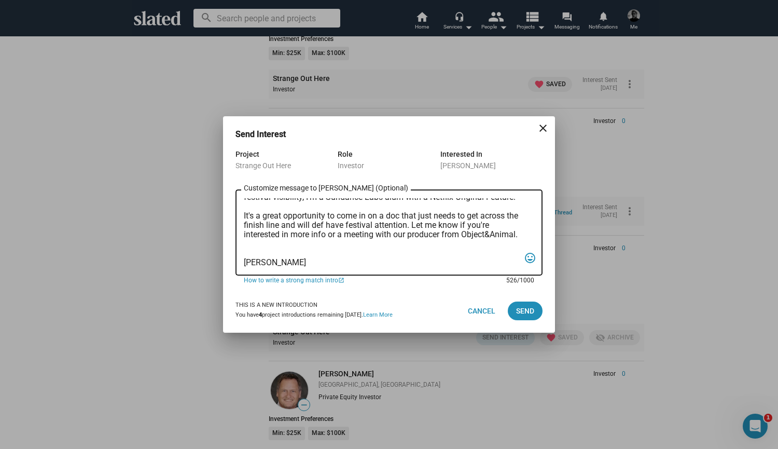
scroll to position [99, 0]
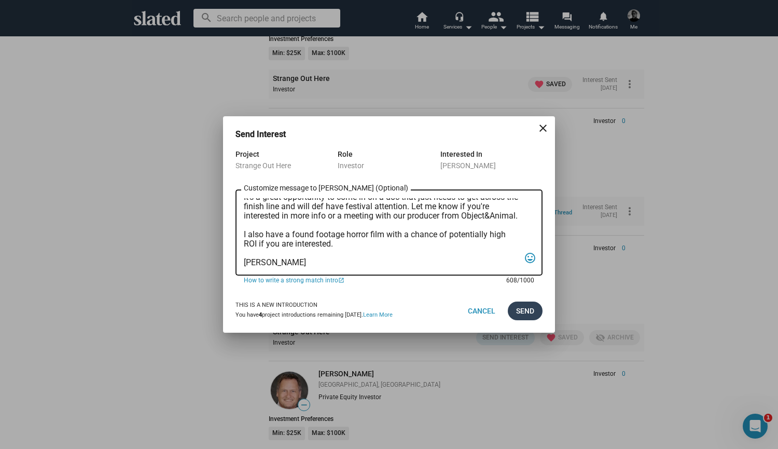
type textarea "Hey [PERSON_NAME], Slated surfaced you as a match for my project, Strange Out H…"
click at [529, 308] on span "Send" at bounding box center [525, 310] width 18 height 19
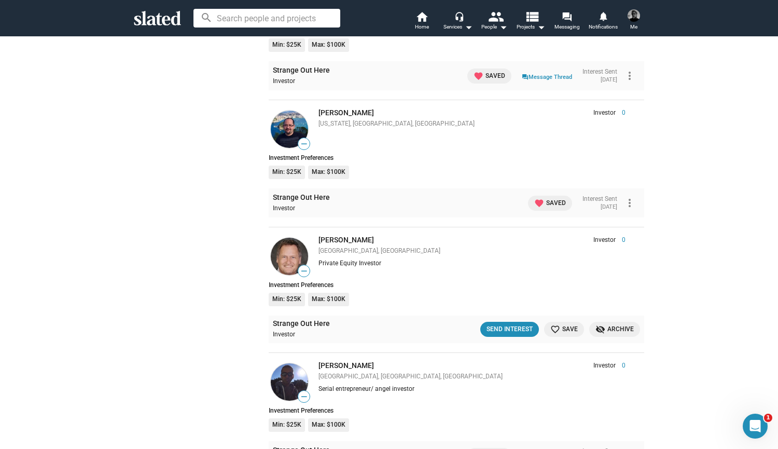
scroll to position [4009, 0]
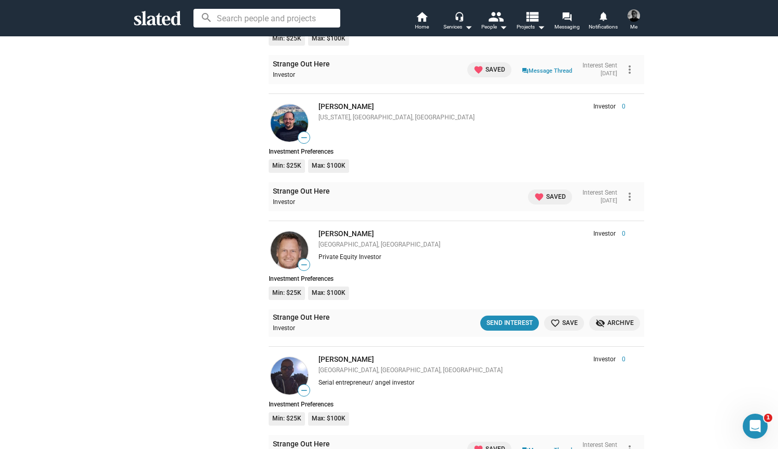
click at [555, 318] on mat-icon "favorite_border" at bounding box center [556, 323] width 10 height 10
click at [502, 318] on div "Send Interest" at bounding box center [506, 323] width 46 height 11
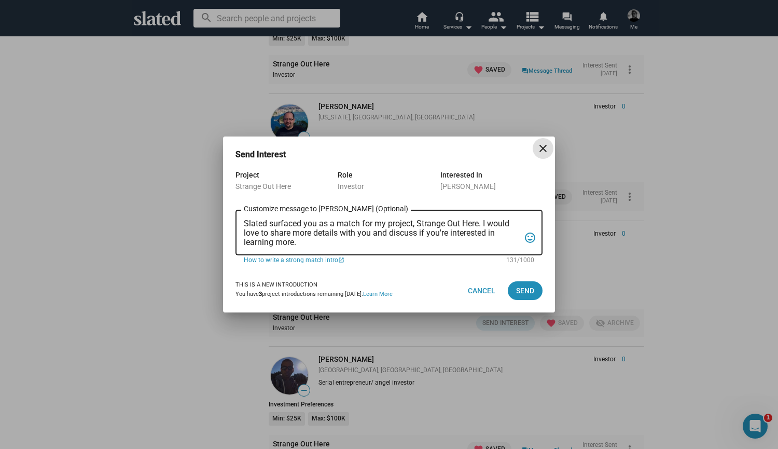
click at [329, 242] on textarea "Slated surfaced you as a match for my project, Strange Out Here. I would love t…" at bounding box center [382, 233] width 276 height 28
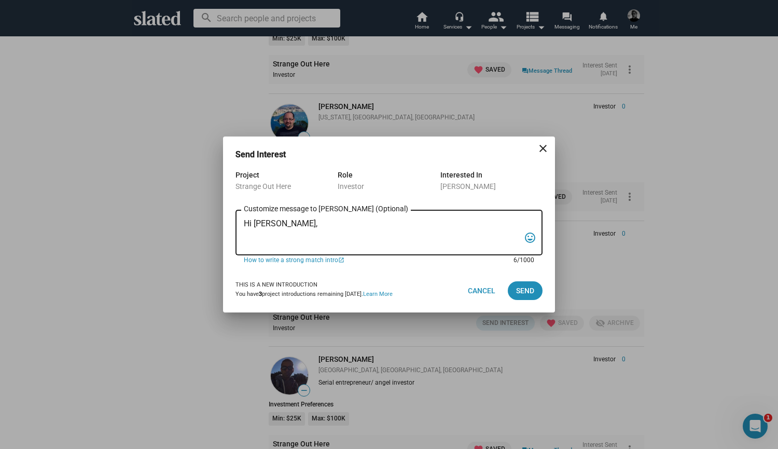
paste textarea "Slated surfaced you as a match for my project, Strange Out Here. It's a rock an…"
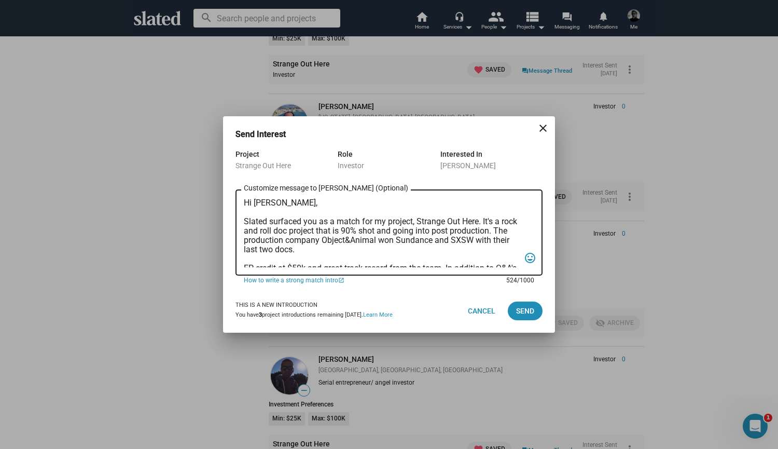
scroll to position [90, 0]
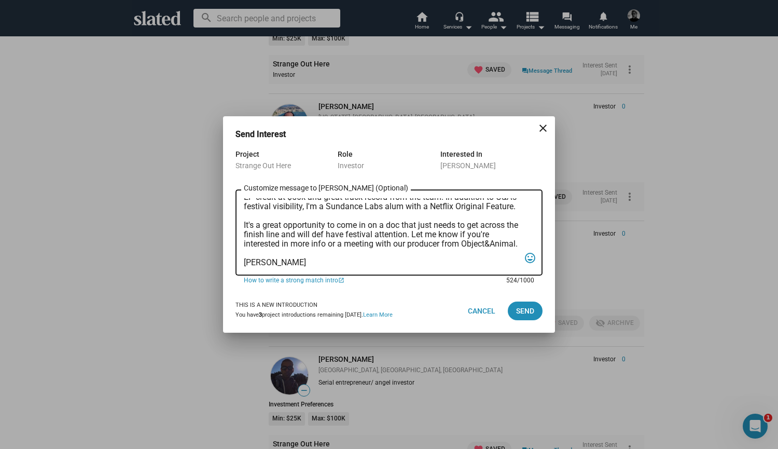
click at [307, 235] on textarea "Hi [PERSON_NAME], Slated surfaced you as a match for my project, Strange Out He…" at bounding box center [382, 232] width 276 height 69
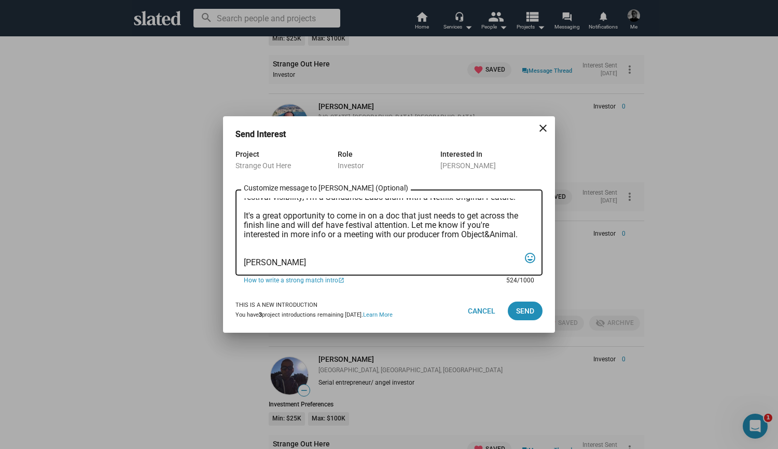
scroll to position [99, 0]
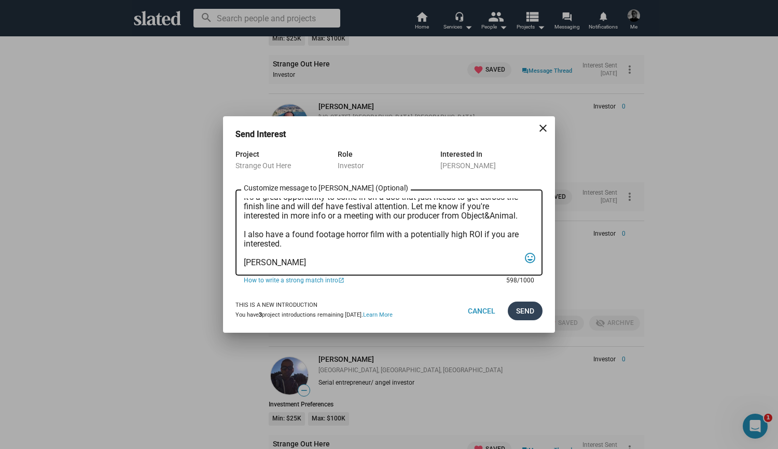
type textarea "Hi [PERSON_NAME], Slated surfaced you as a match for my project, Strange Out He…"
click at [521, 310] on span "Send" at bounding box center [525, 310] width 18 height 19
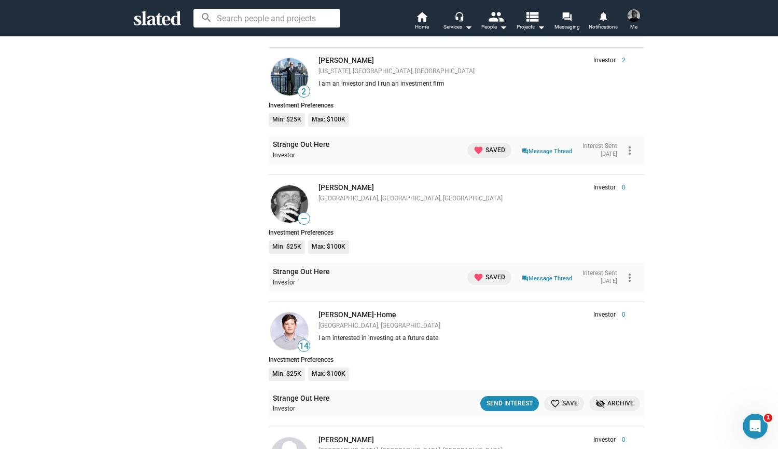
scroll to position [1533, 0]
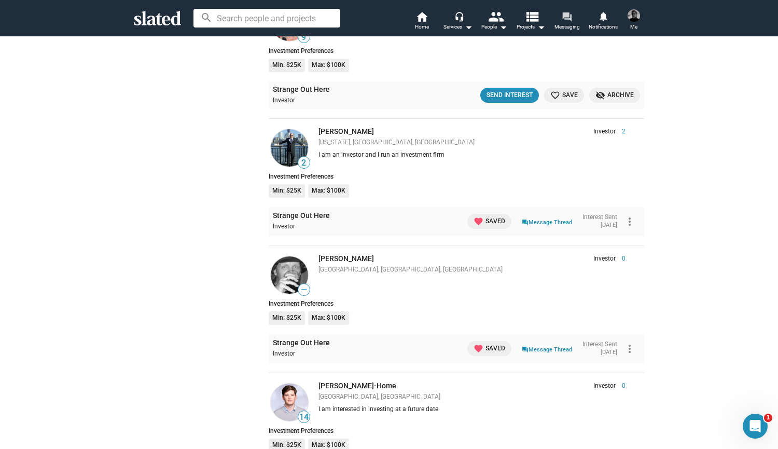
click at [568, 20] on mat-icon "forum" at bounding box center [567, 16] width 10 height 10
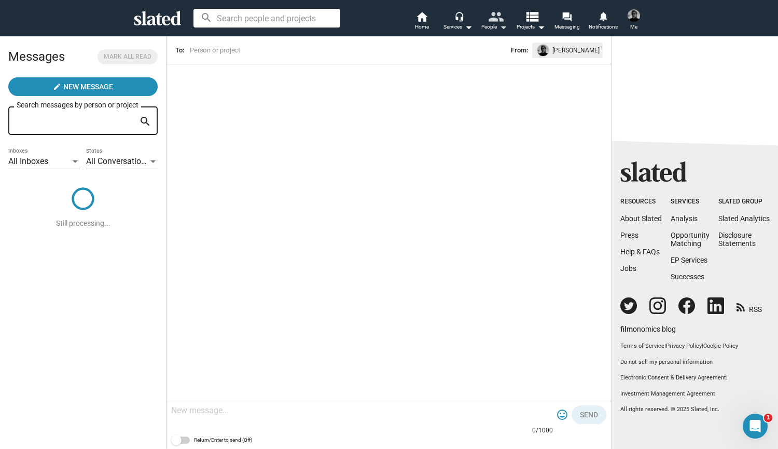
click at [493, 24] on mat-icon "people" at bounding box center [495, 16] width 15 height 15
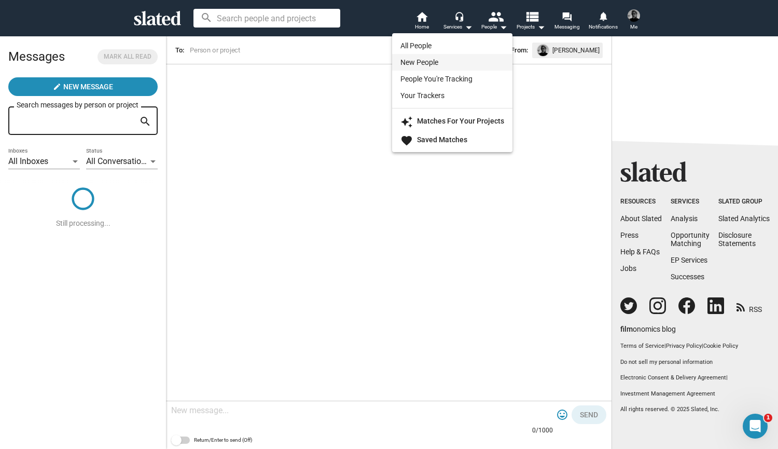
click at [417, 59] on link "New People" at bounding box center [452, 62] width 120 height 17
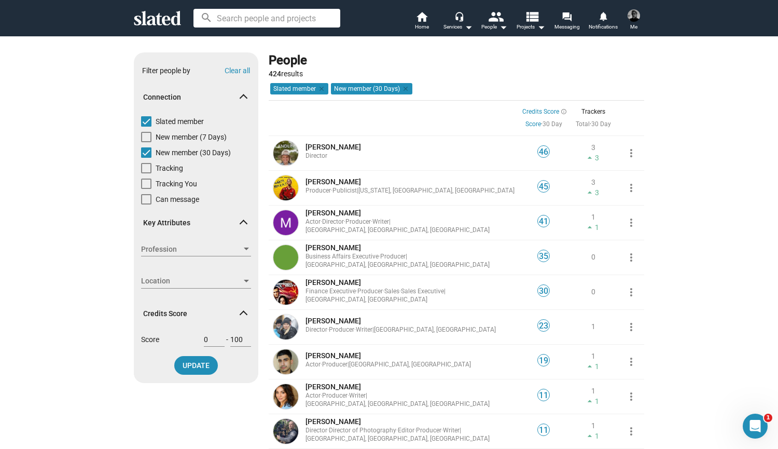
click at [244, 248] on div at bounding box center [246, 249] width 5 height 3
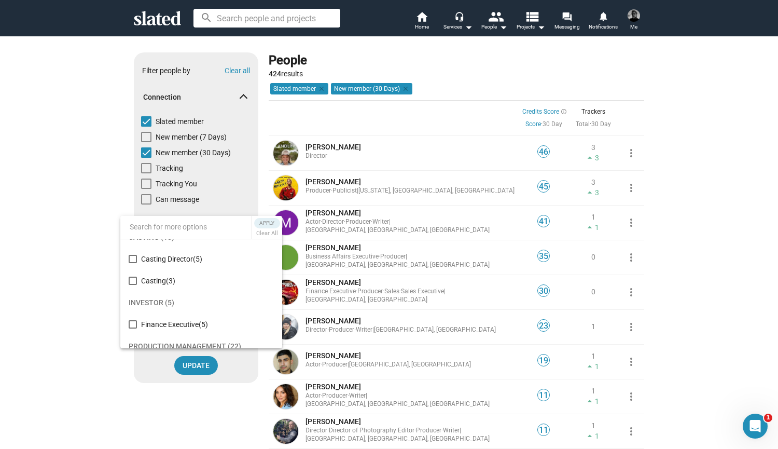
scroll to position [1757, 0]
click at [131, 322] on mat-pseudo-checkbox at bounding box center [133, 324] width 8 height 8
click at [267, 222] on span "Apply" at bounding box center [267, 223] width 19 height 10
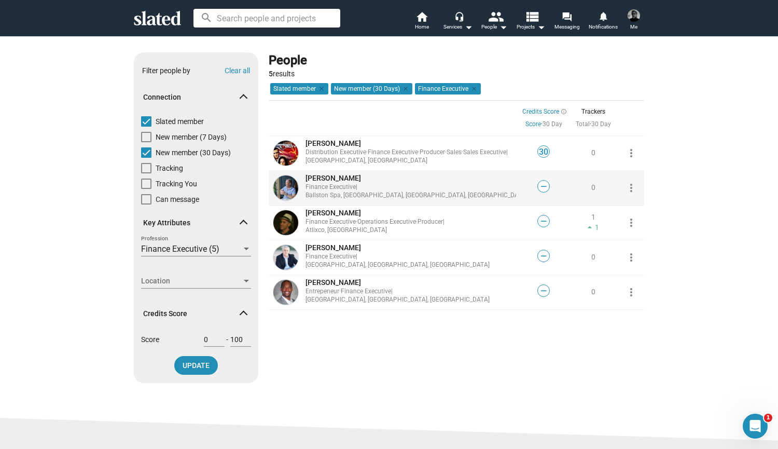
click at [314, 182] on span "[PERSON_NAME]" at bounding box center [334, 178] width 56 height 8
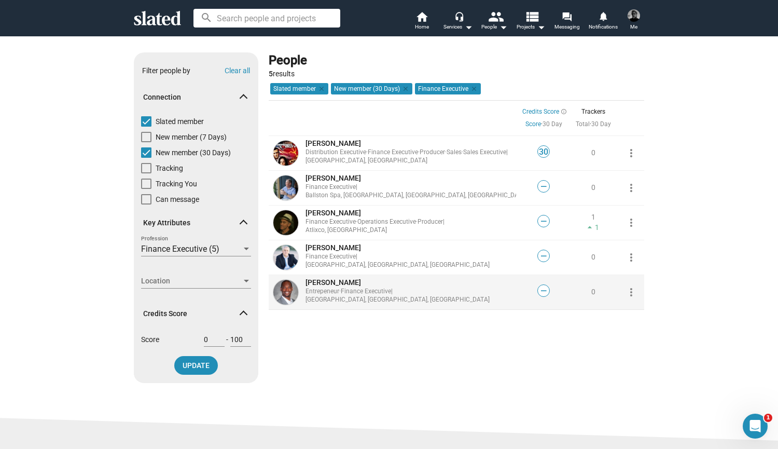
click at [323, 290] on div "Entrepeneur · Finance Executive | [GEOGRAPHIC_DATA], [GEOGRAPHIC_DATA], [GEOGRA…" at bounding box center [411, 295] width 211 height 17
